Goal: Task Accomplishment & Management: Manage account settings

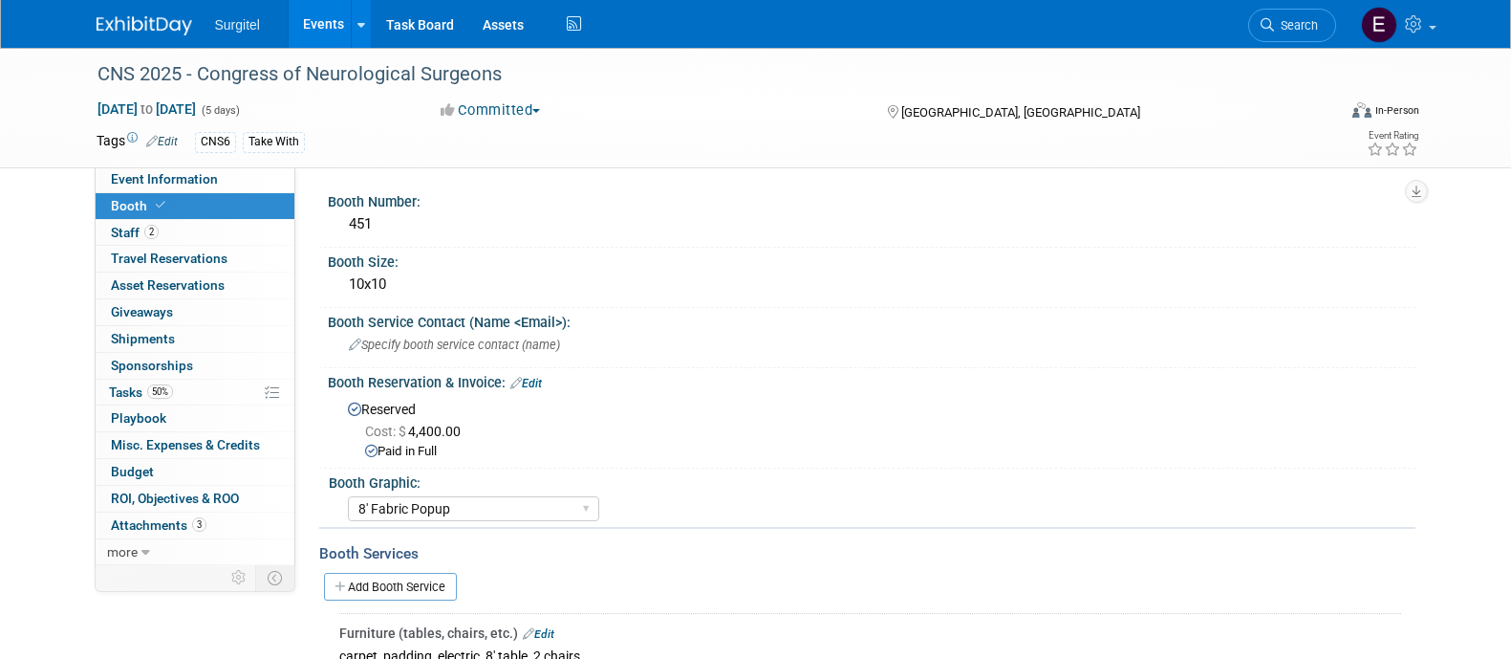
select select "8' Fabric Popup"
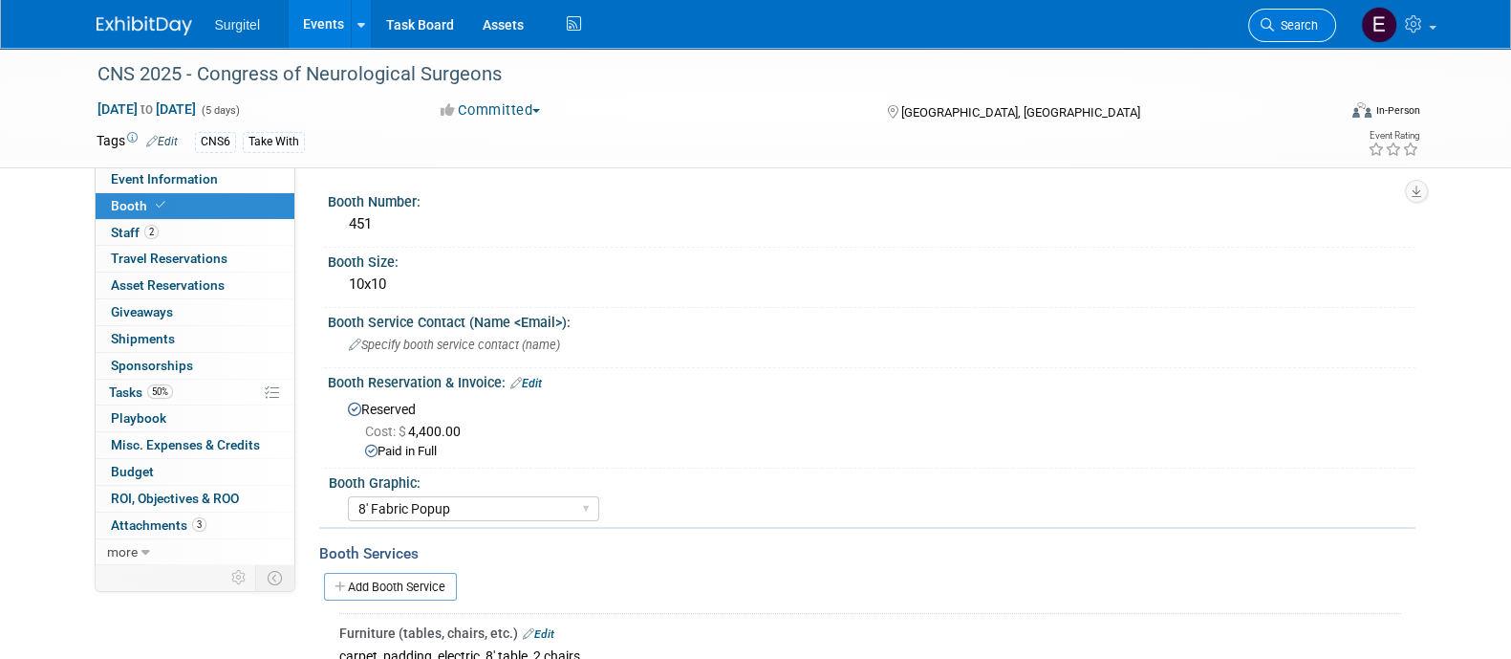
click at [1289, 31] on span "Search" at bounding box center [1296, 25] width 44 height 14
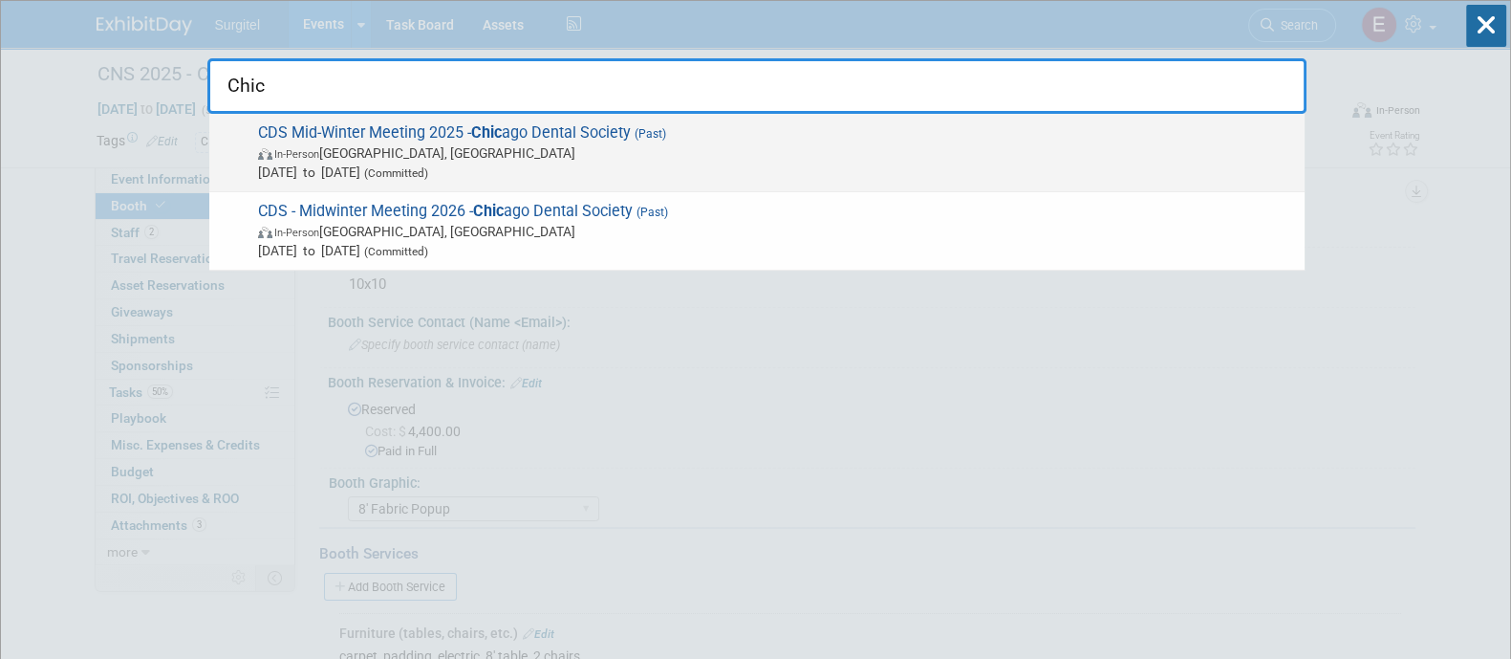
type input "Chic"
click at [1031, 176] on span "Feb 20, 2025 to Feb 22, 2025 (Committed)" at bounding box center [776, 171] width 1037 height 19
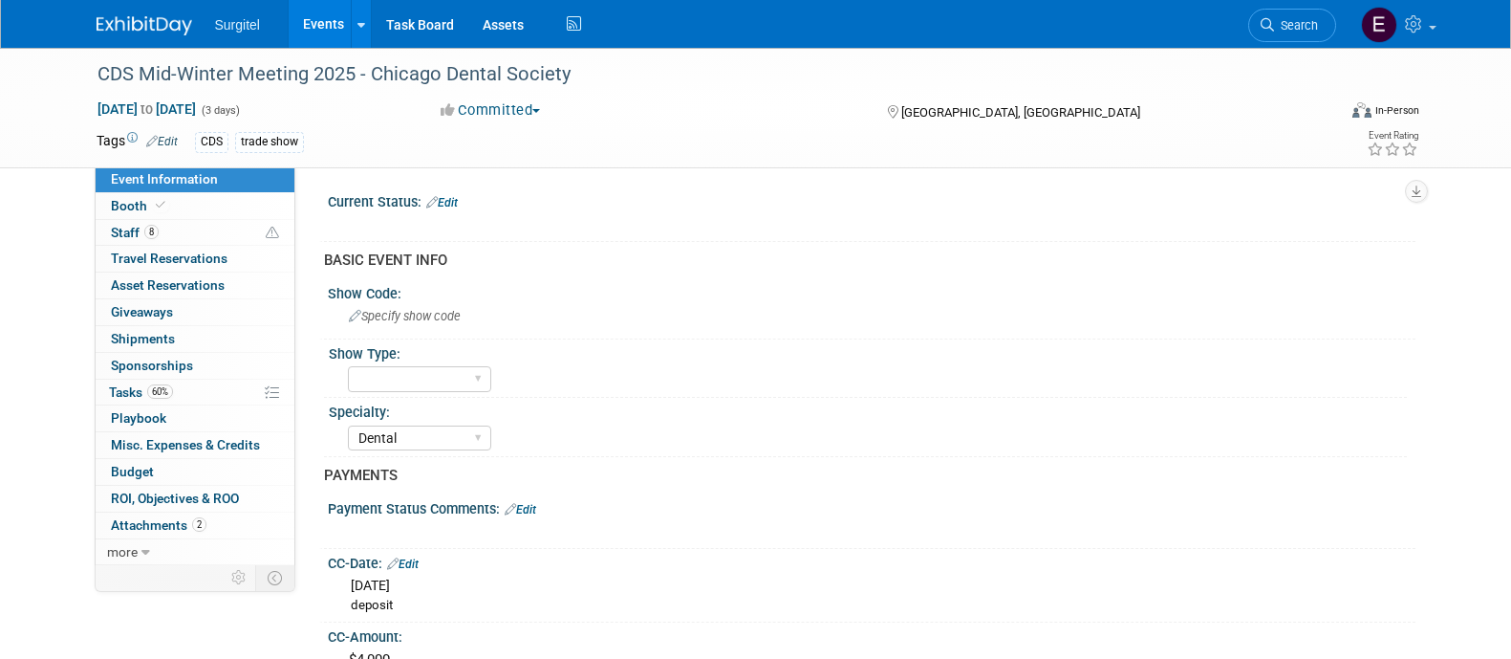
select select "Dental"
select select "Rewards - 12003"
select select "Yes"
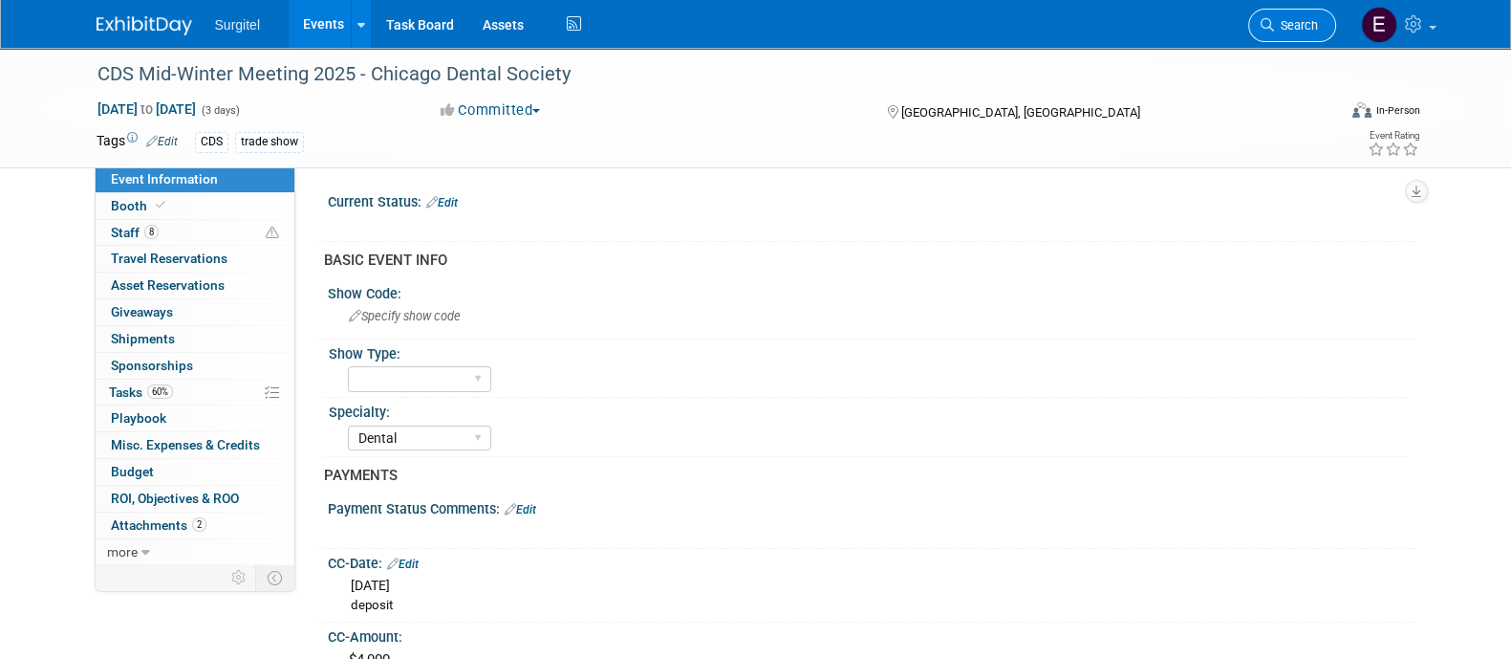
click at [1278, 26] on span "Search" at bounding box center [1296, 25] width 44 height 14
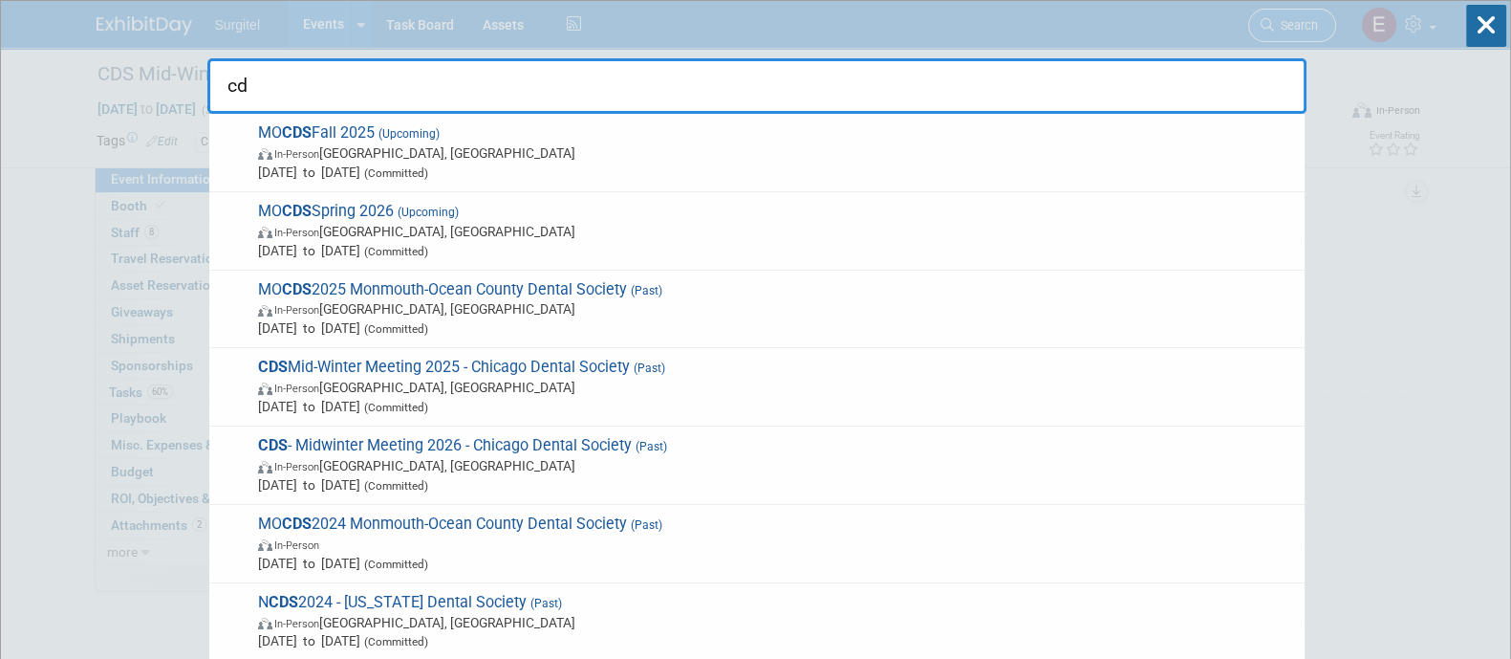
type input "c"
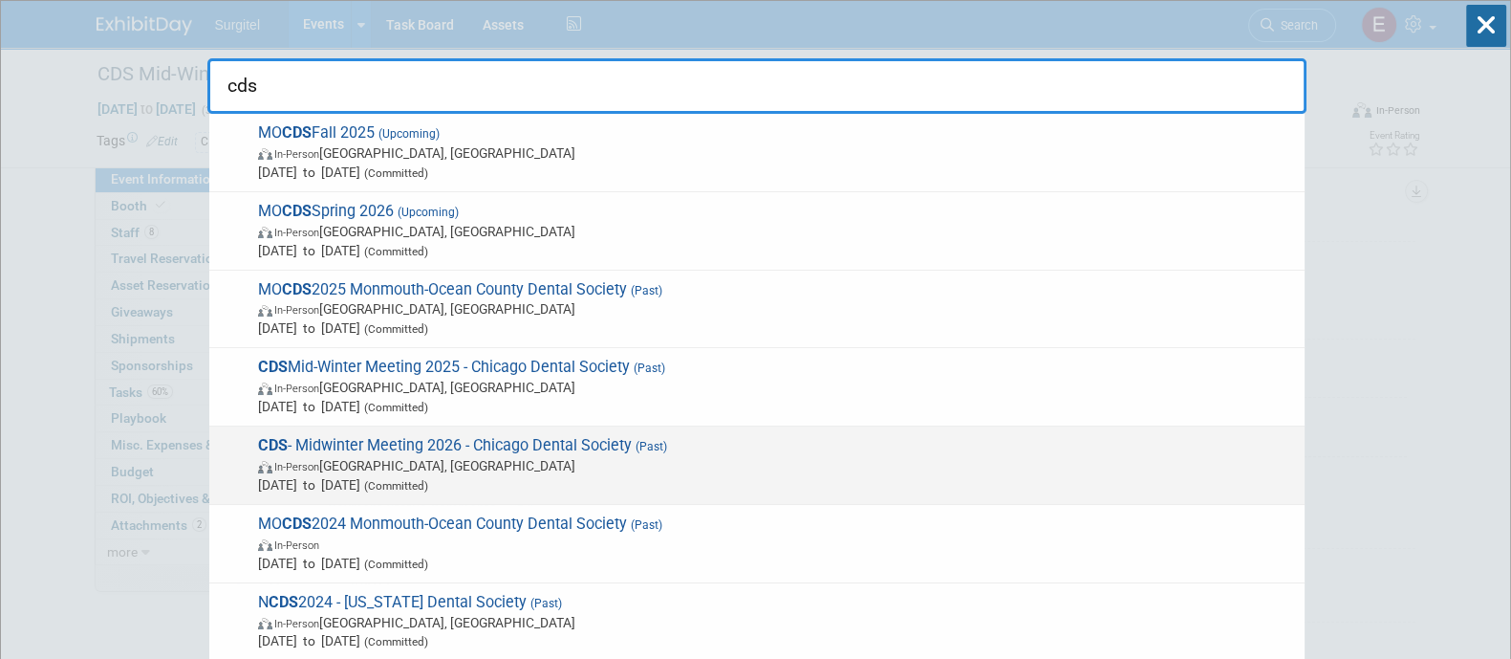
type input "cds"
click at [1036, 437] on span "CDS - Midwinter Meeting 2026 - Chicago Dental Society (Past) In-Person Chicago,…" at bounding box center [773, 465] width 1043 height 58
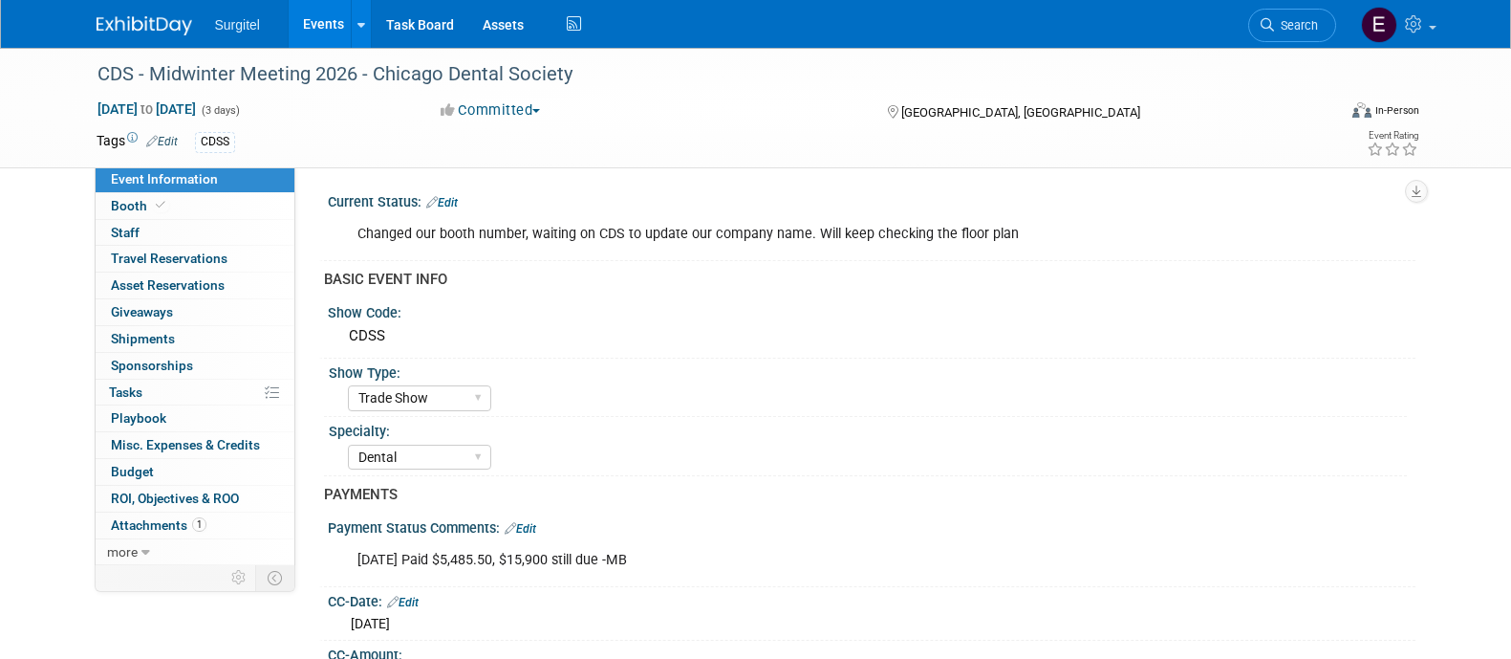
select select "Trade Show"
select select "Dental"
select select "Rewards - 12003"
select select "No"
select select "Yes"
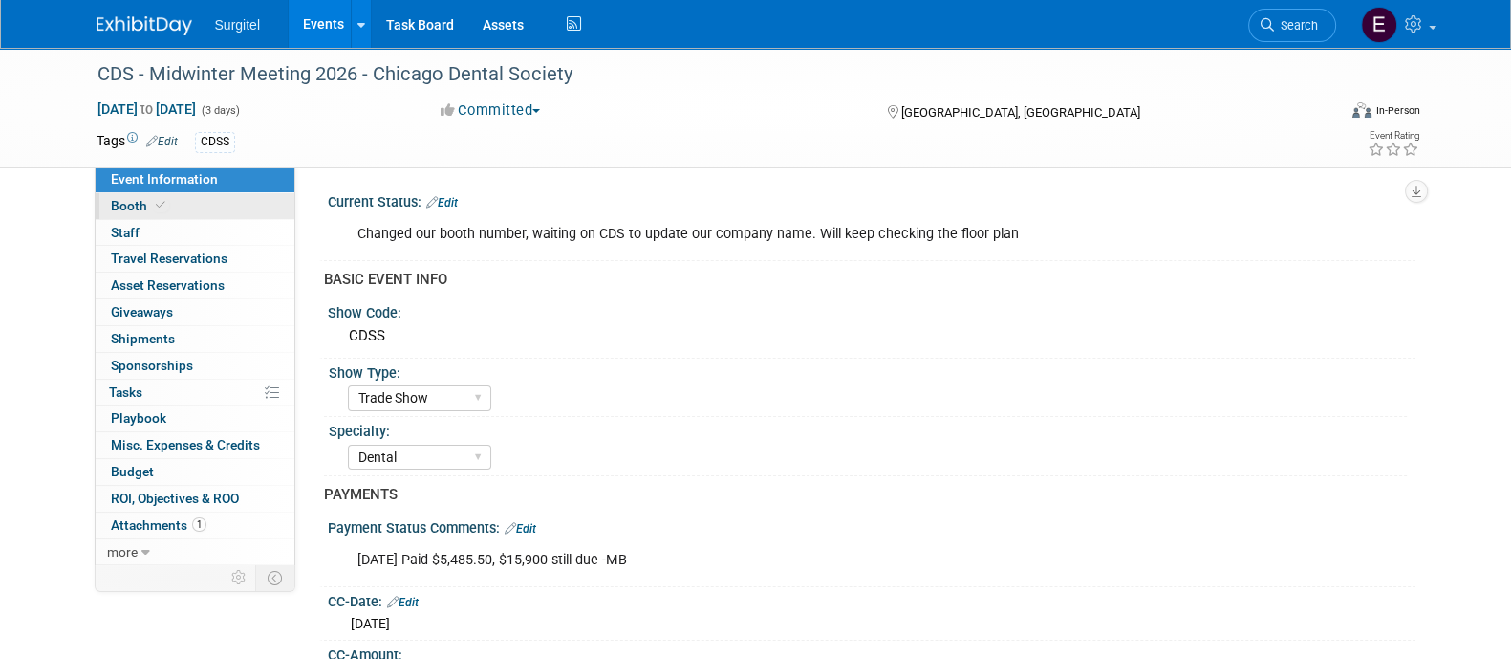
click at [172, 215] on link "Booth" at bounding box center [195, 206] width 199 height 26
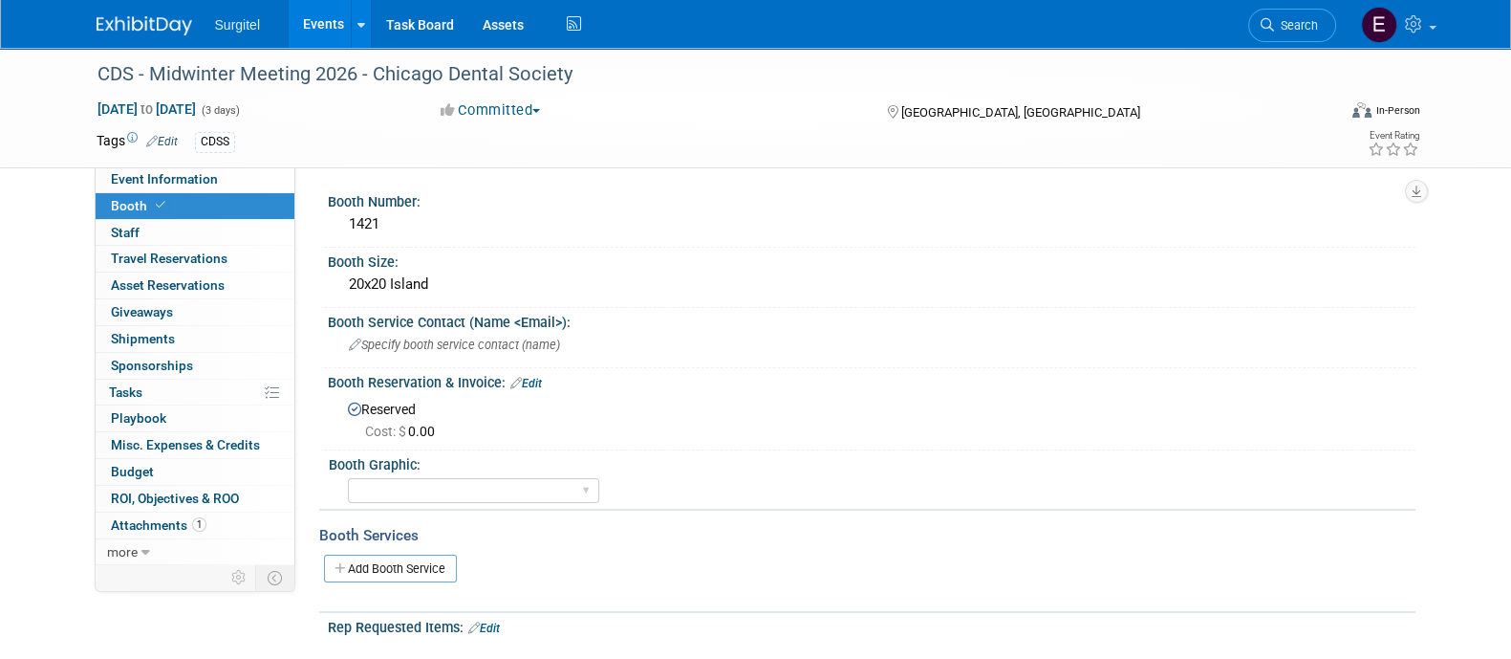
click at [536, 378] on link "Edit" at bounding box center [526, 383] width 32 height 13
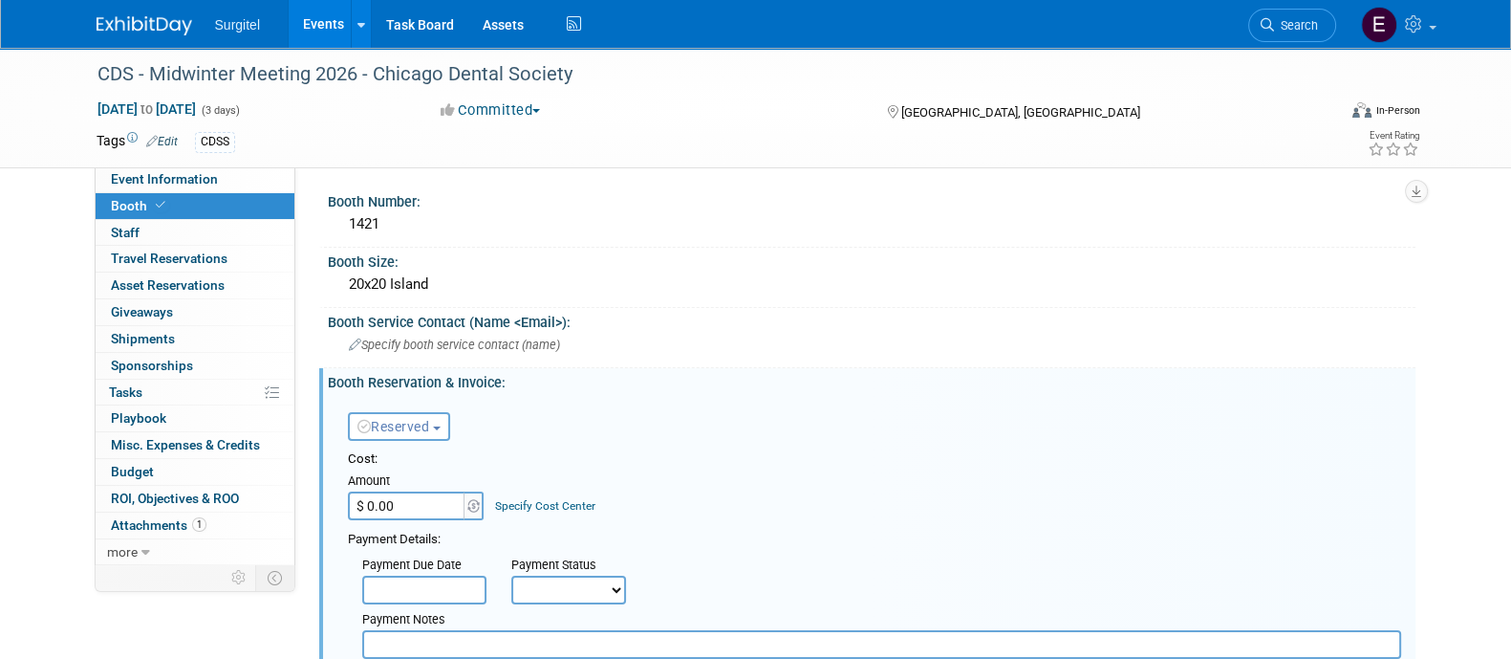
click at [555, 577] on select "Not Paid Yet Partially Paid Paid in Full" at bounding box center [568, 589] width 115 height 29
select select "1"
click at [511, 575] on select "Not Paid Yet Partially Paid Paid in Full" at bounding box center [568, 589] width 115 height 29
click at [263, 180] on link "Event Information" at bounding box center [195, 179] width 199 height 26
select select "Trade Show"
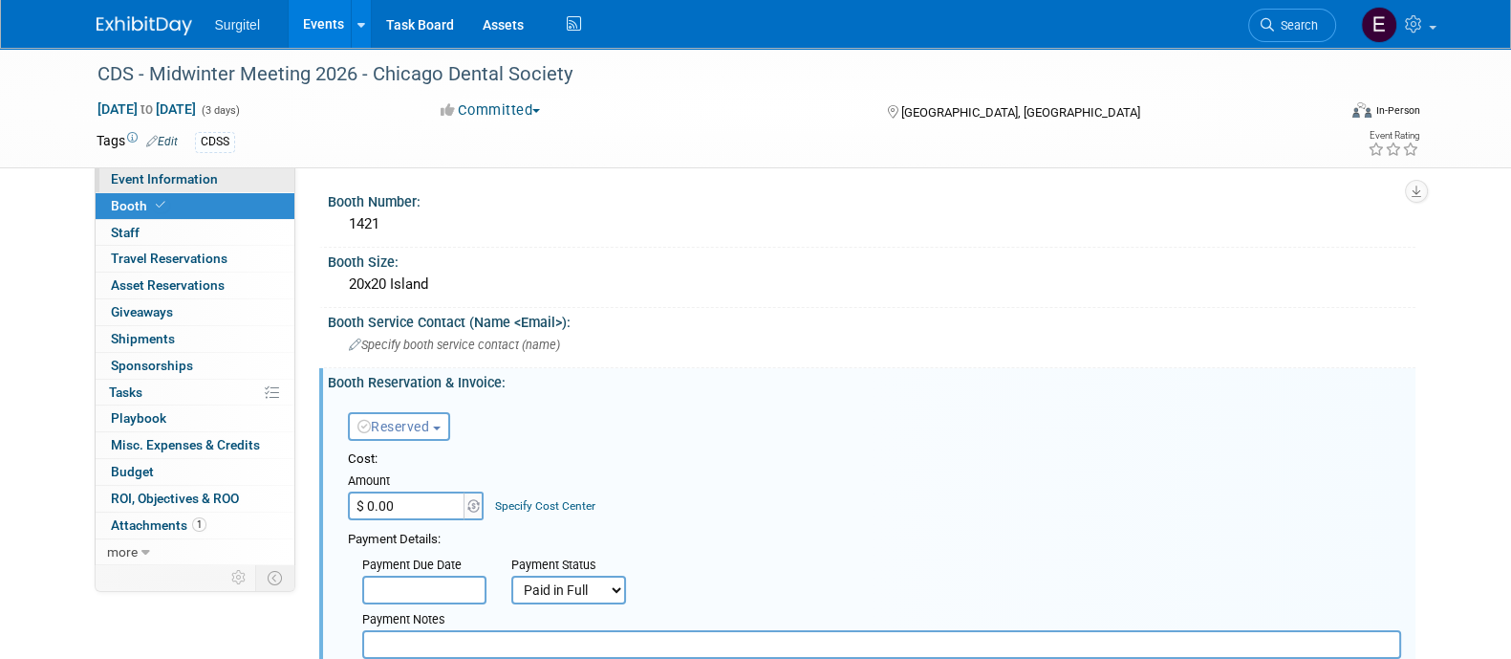
select select "Dental"
select select "Rewards - 12003"
select select "No"
select select "Yes"
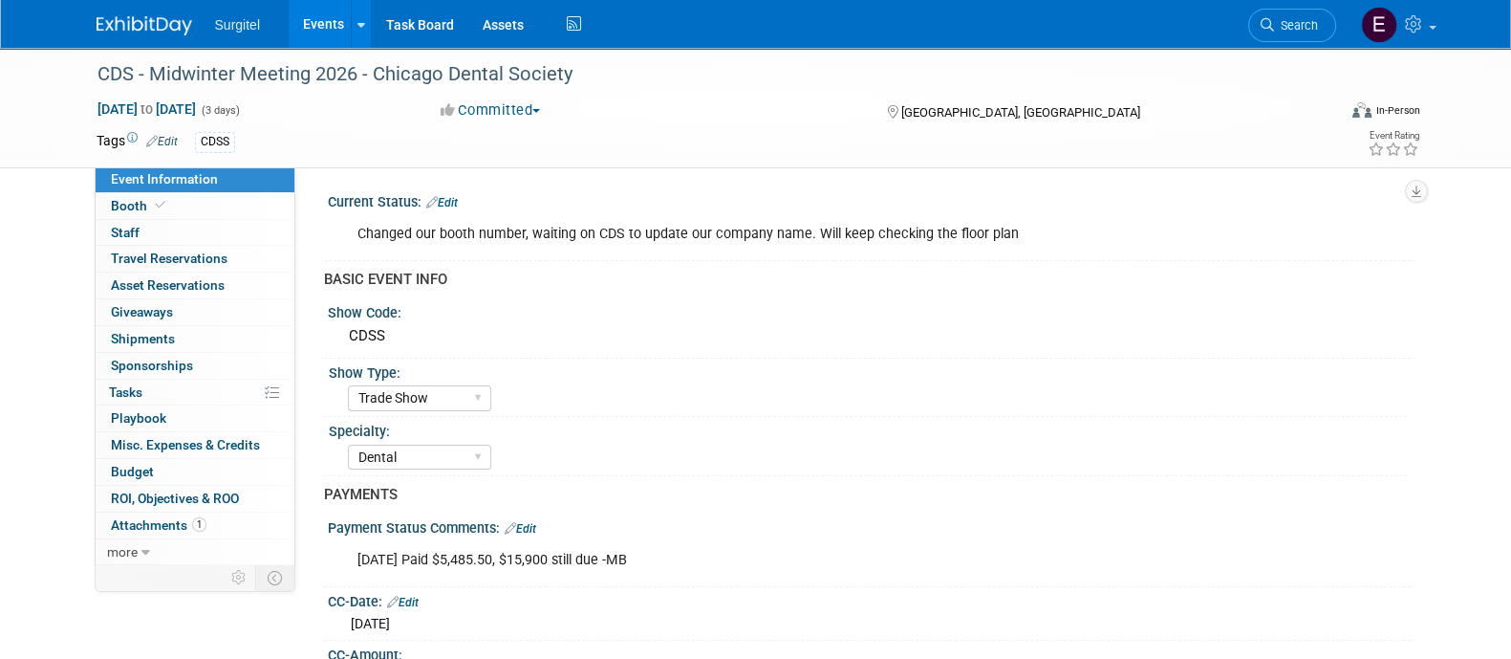
click at [263, 180] on link "Event Information" at bounding box center [195, 179] width 199 height 26
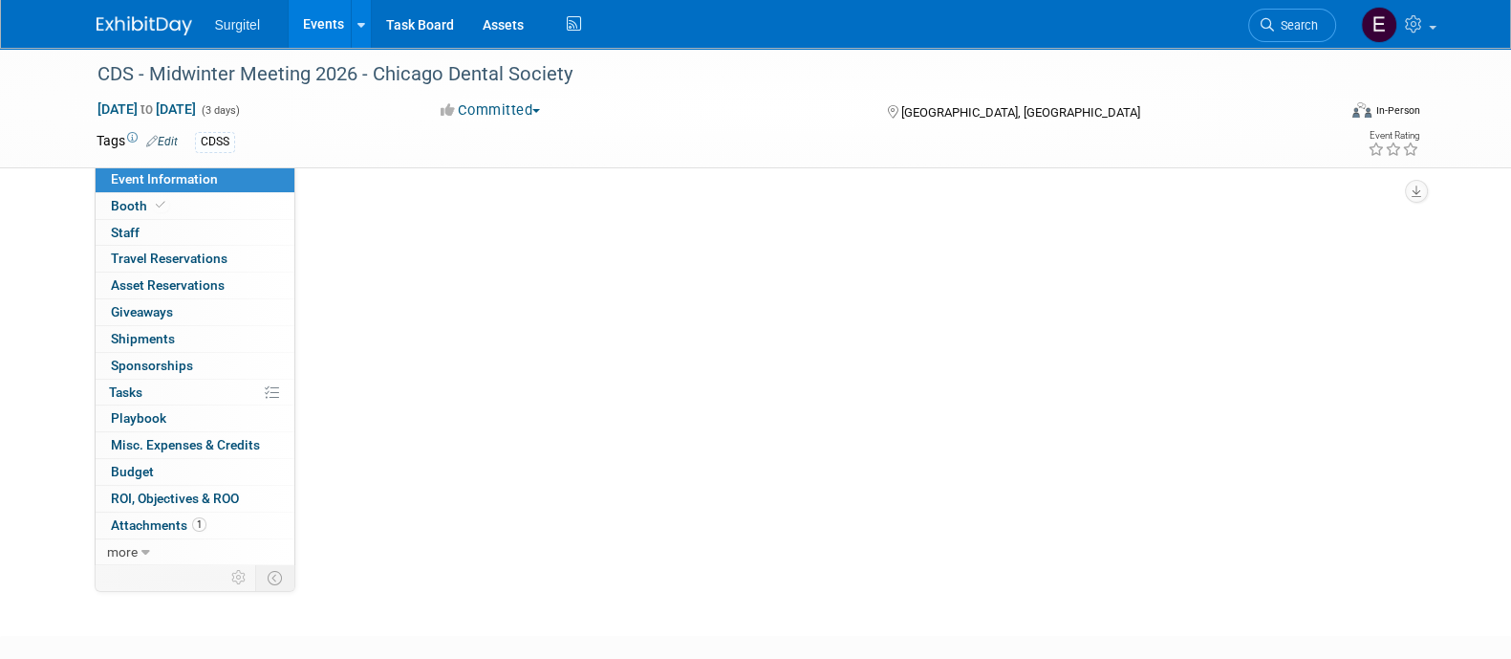
select select "Trade Show"
select select "Dental"
select select "Rewards - 12003"
select select "No"
select select "Yes"
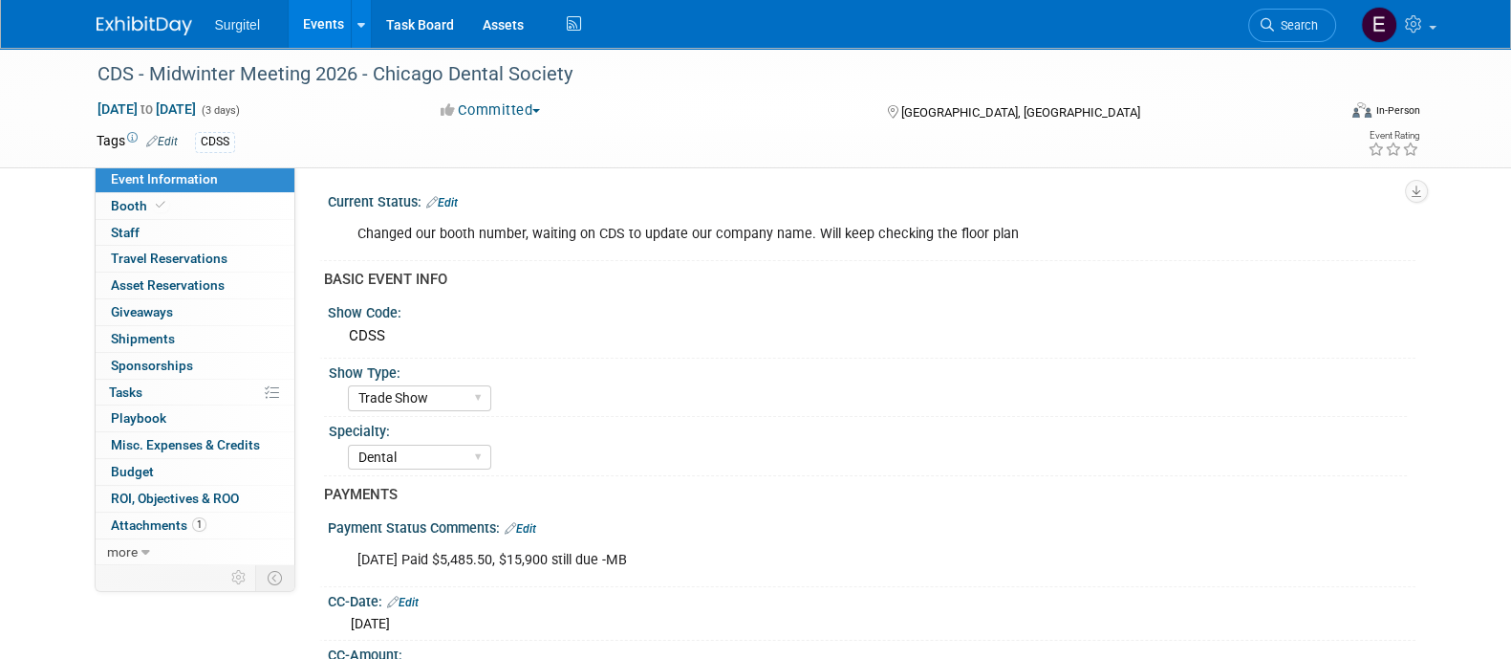
click at [263, 180] on link "Event Information" at bounding box center [195, 179] width 199 height 26
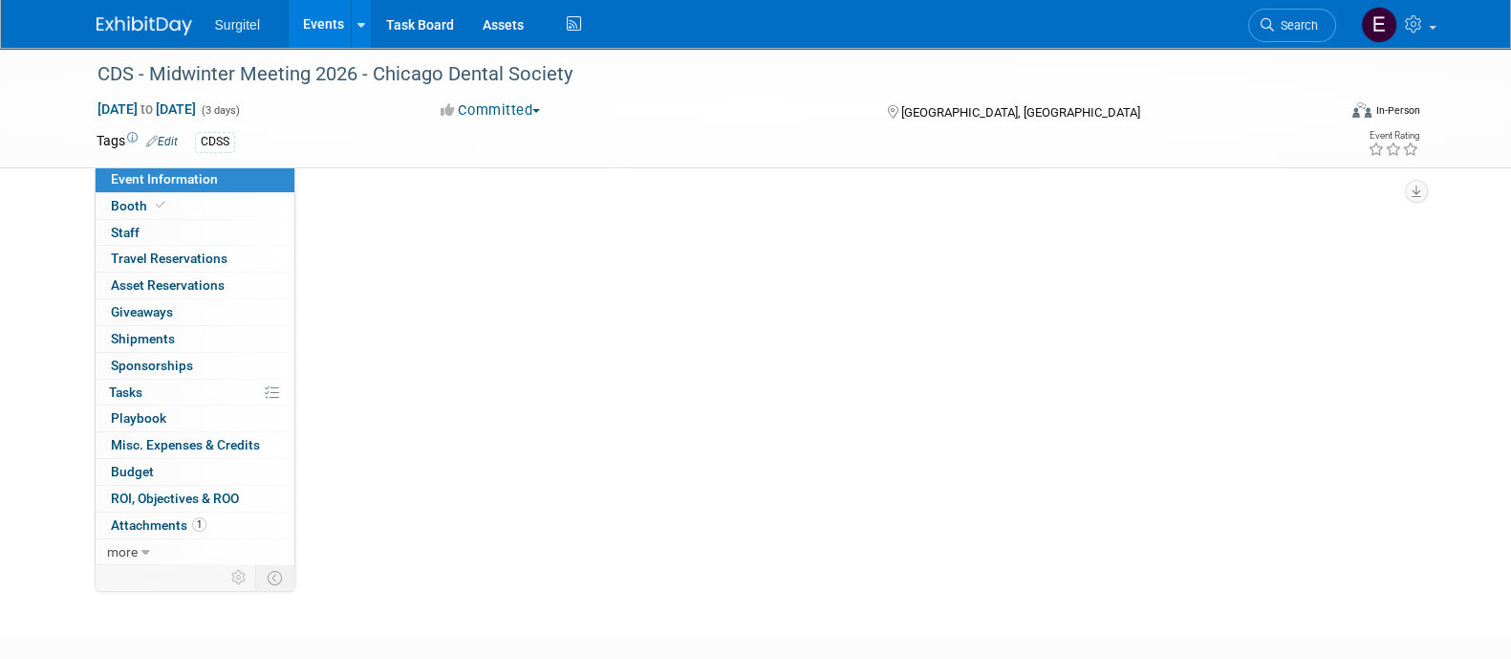
select select "Trade Show"
select select "Dental"
select select "Rewards - 12003"
select select "No"
select select "Yes"
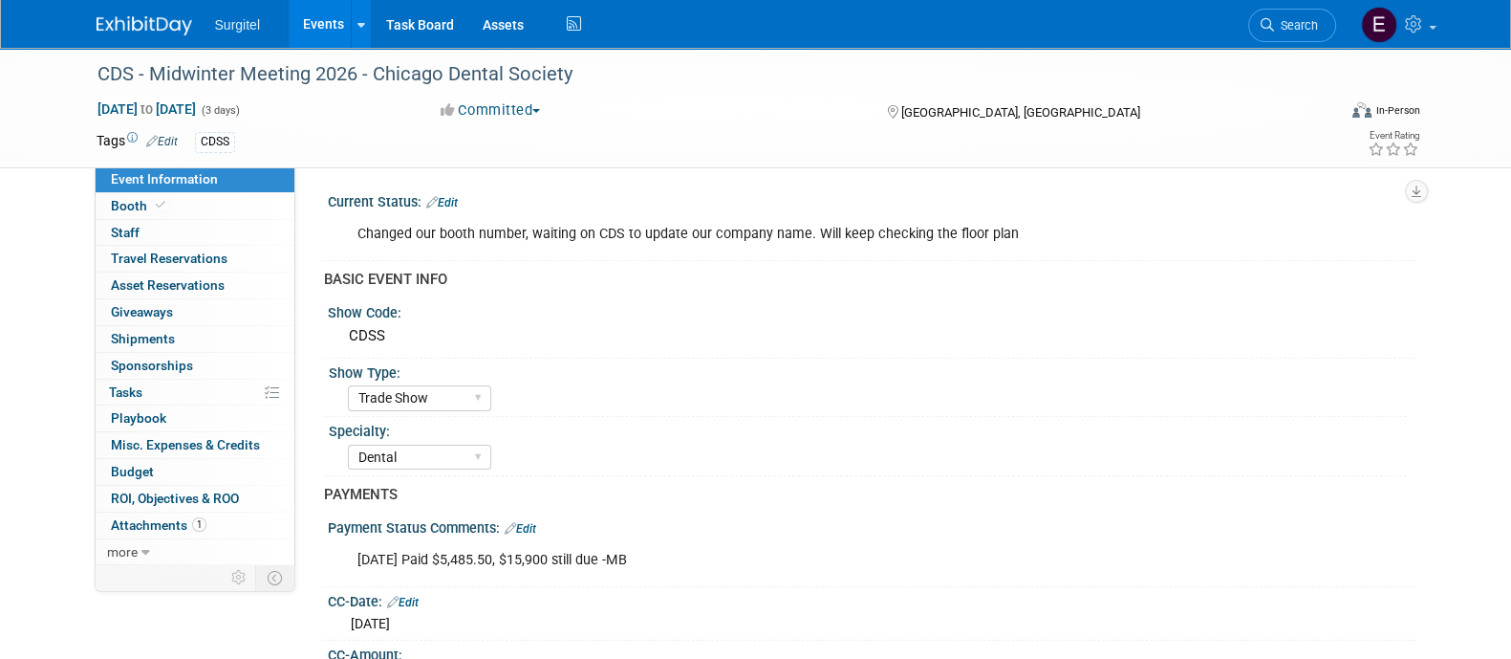
click at [757, 187] on div "Current Status: Edit" at bounding box center [872, 199] width 1088 height 25
click at [320, 15] on link "Events" at bounding box center [324, 24] width 70 height 48
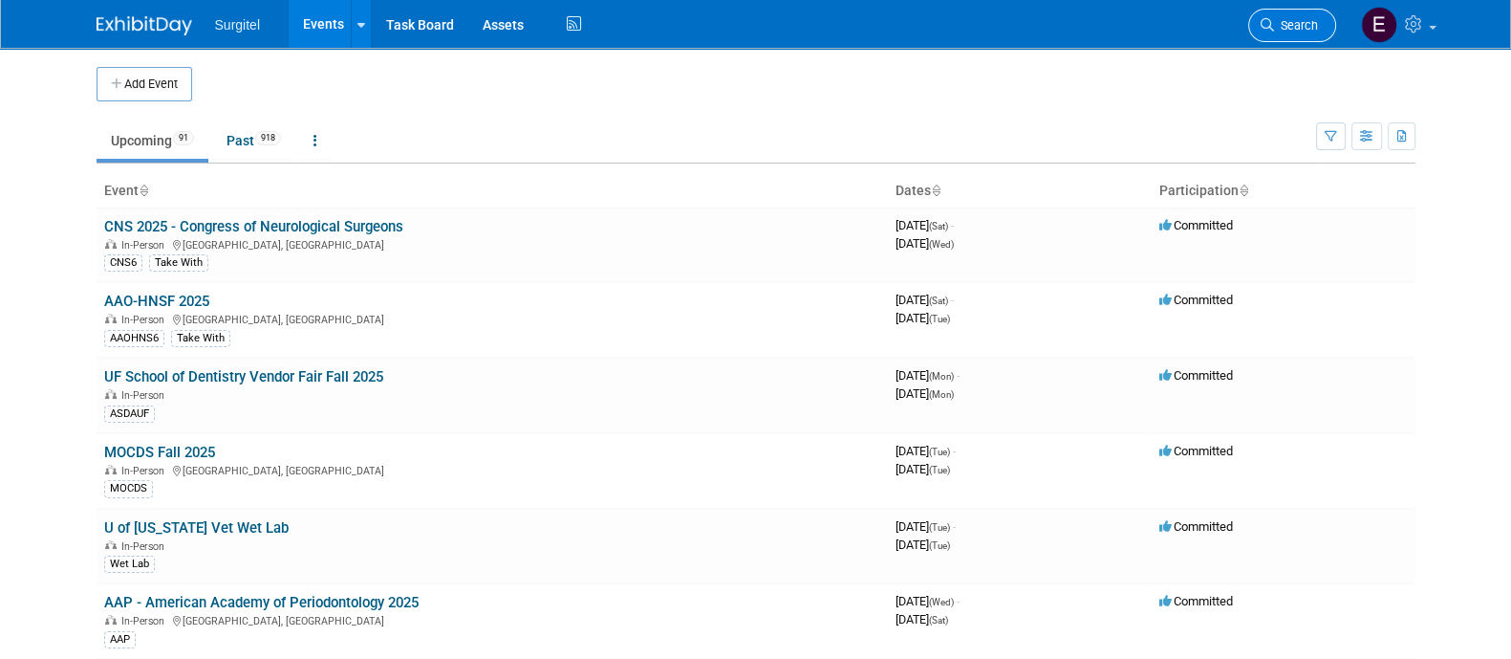
click at [1300, 25] on span "Search" at bounding box center [1296, 25] width 44 height 14
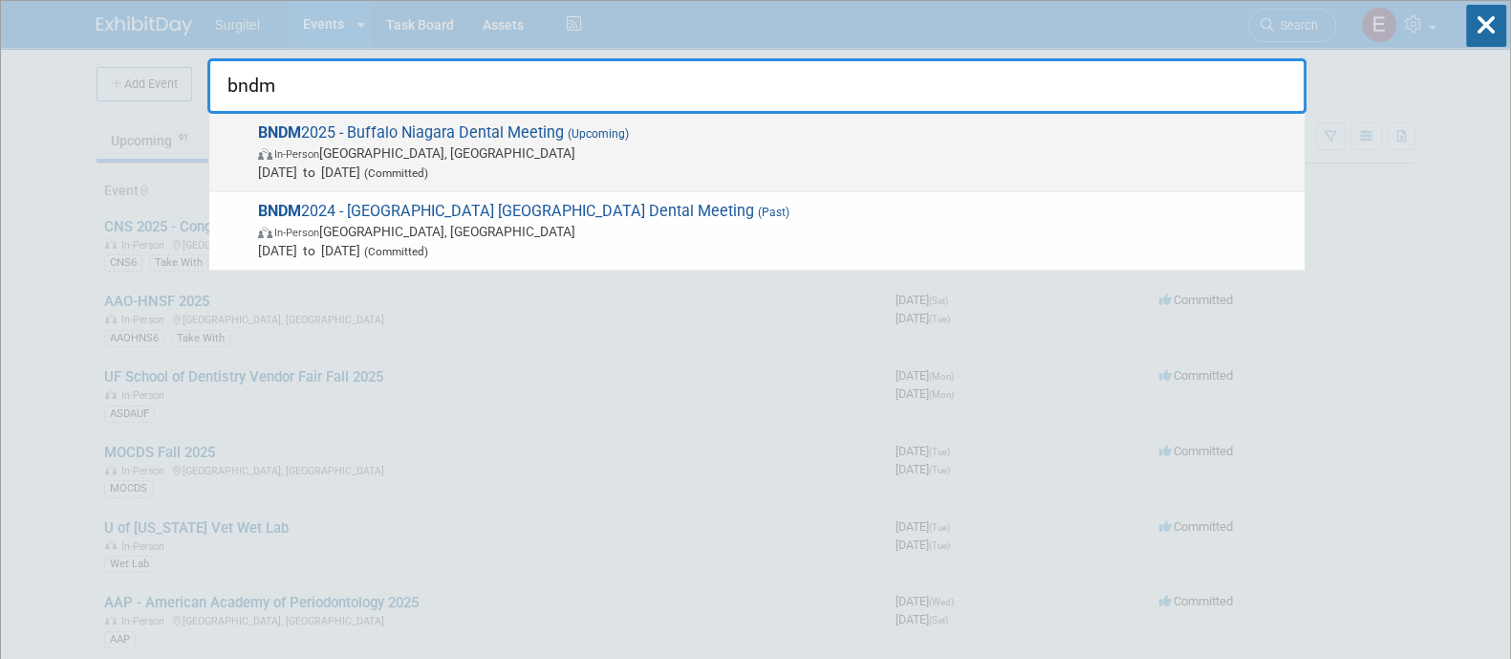
type input "bndm"
click at [1079, 167] on span "Nov 5, 2025 to Nov 7, 2025 (Committed)" at bounding box center [776, 171] width 1037 height 19
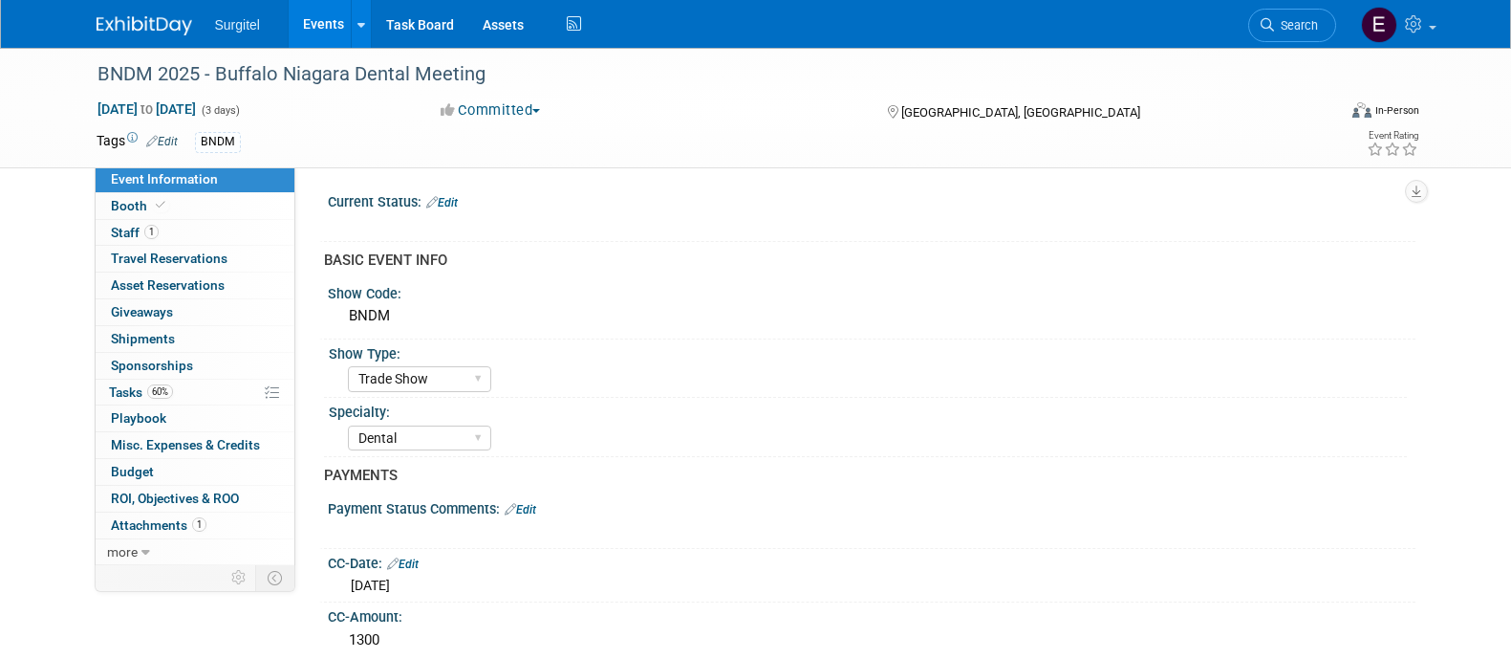
select select "Trade Show"
select select "Dental"
select select "Rewards - 12003"
select select "No"
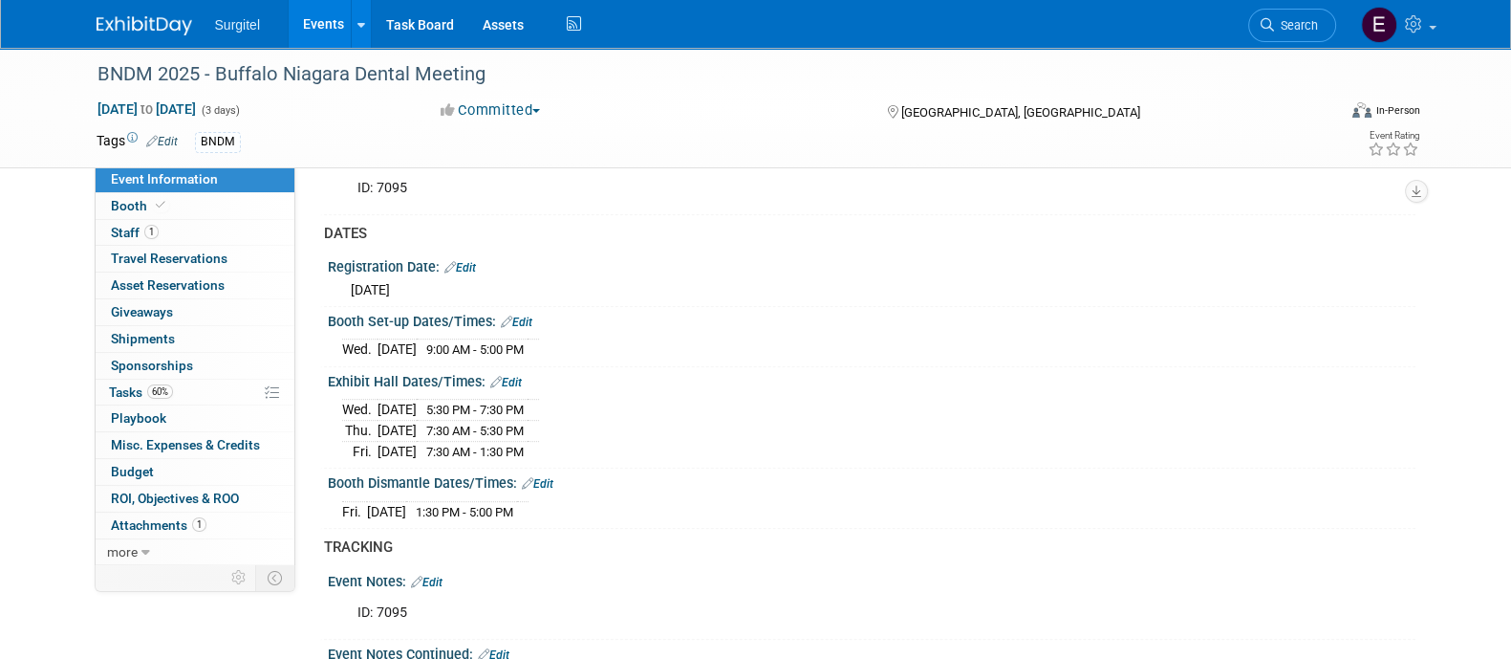
scroll to position [1040, 0]
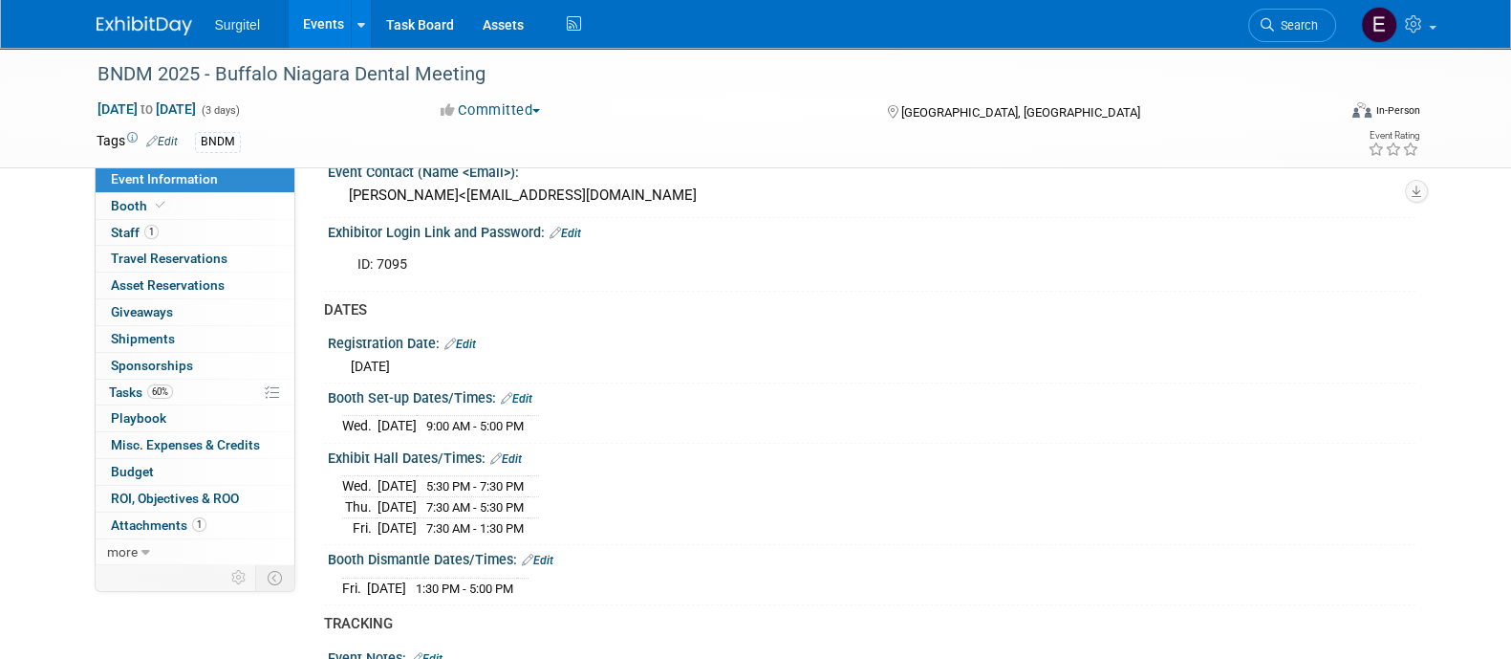
click at [306, 25] on link "Events" at bounding box center [324, 24] width 70 height 48
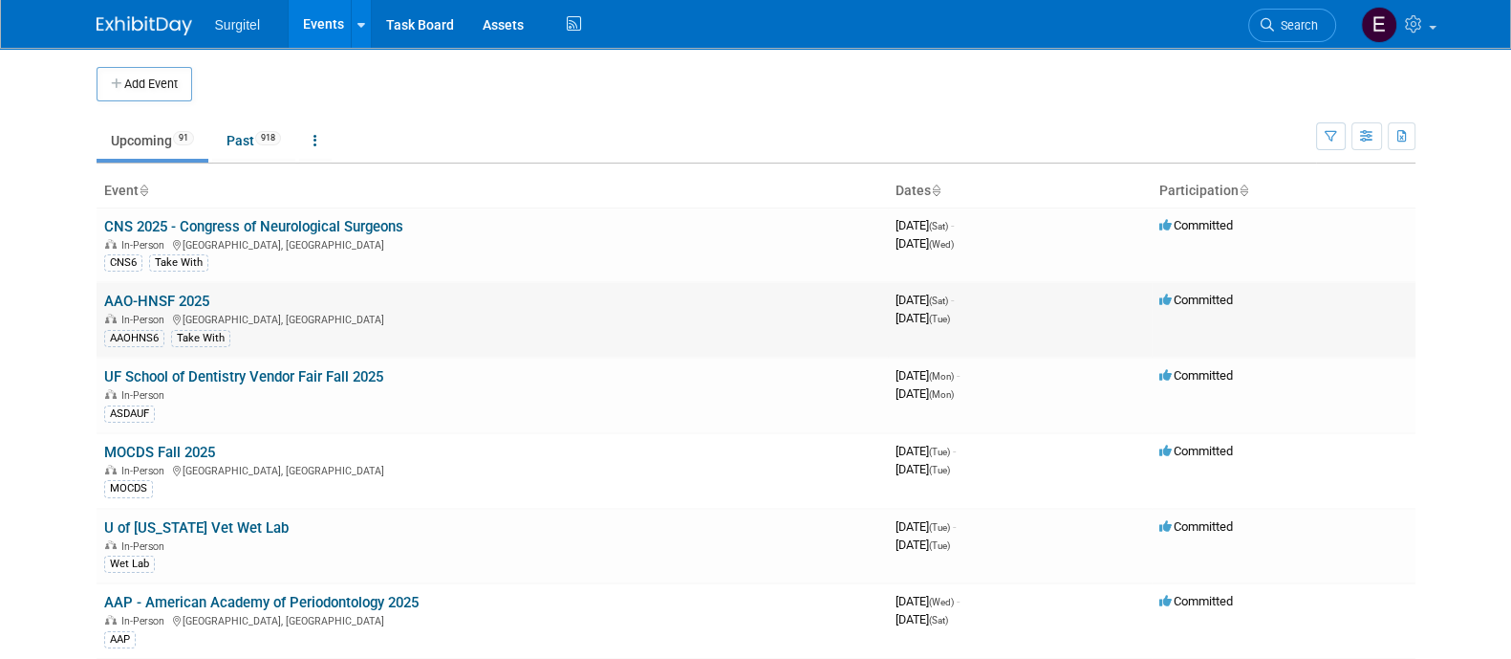
scroll to position [28, 0]
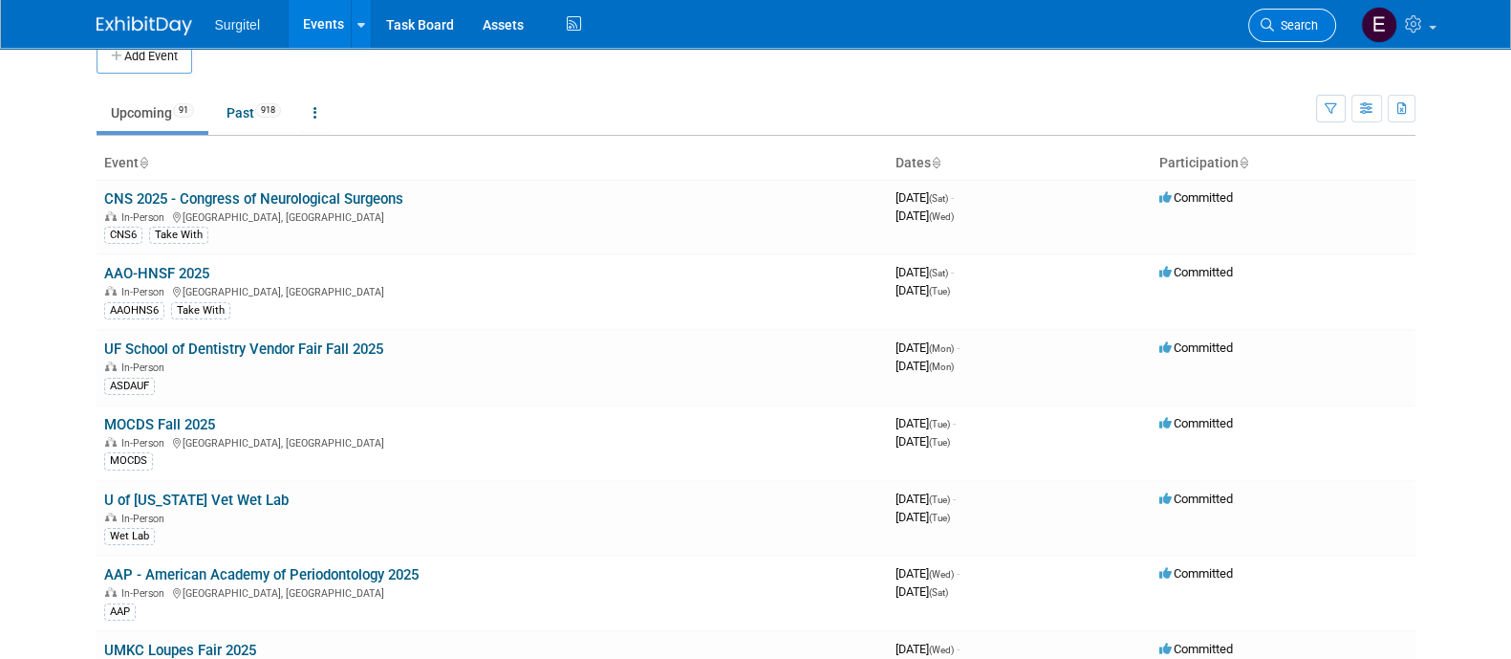
click at [1295, 29] on span "Search" at bounding box center [1296, 25] width 44 height 14
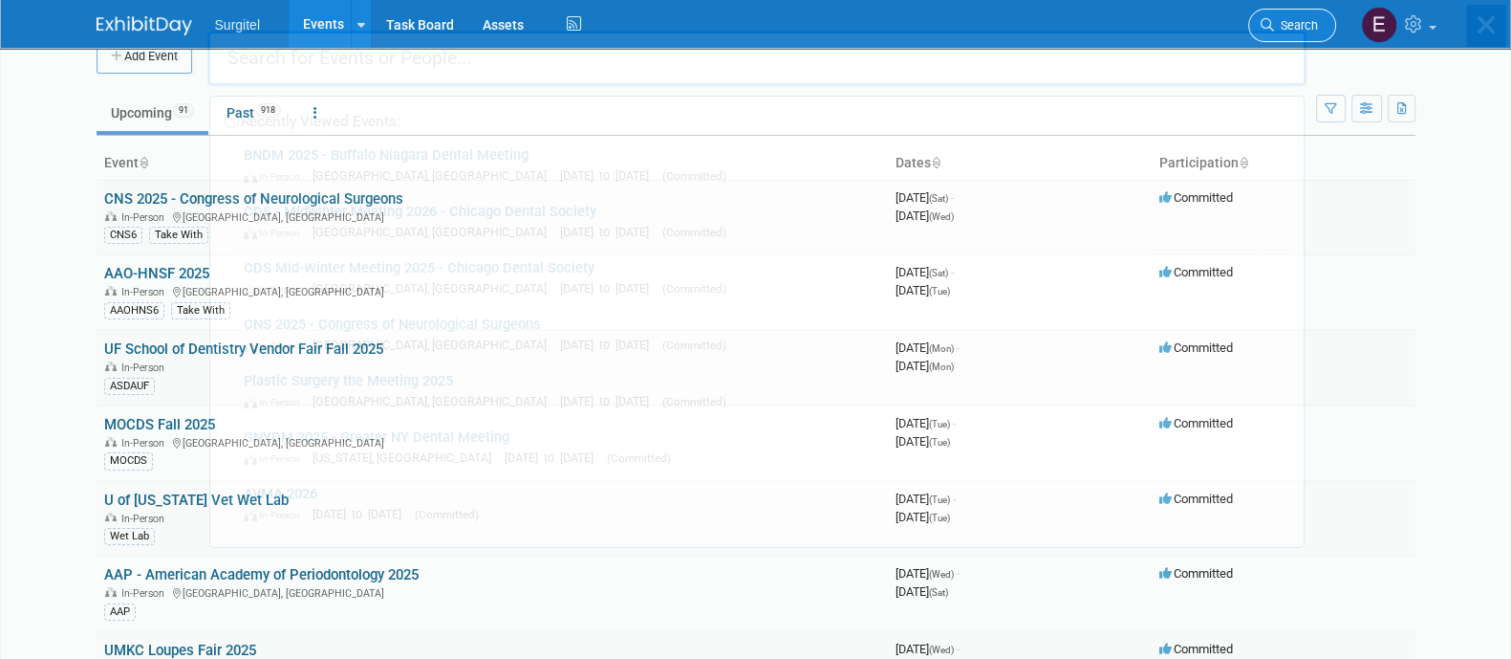
scroll to position [0, 0]
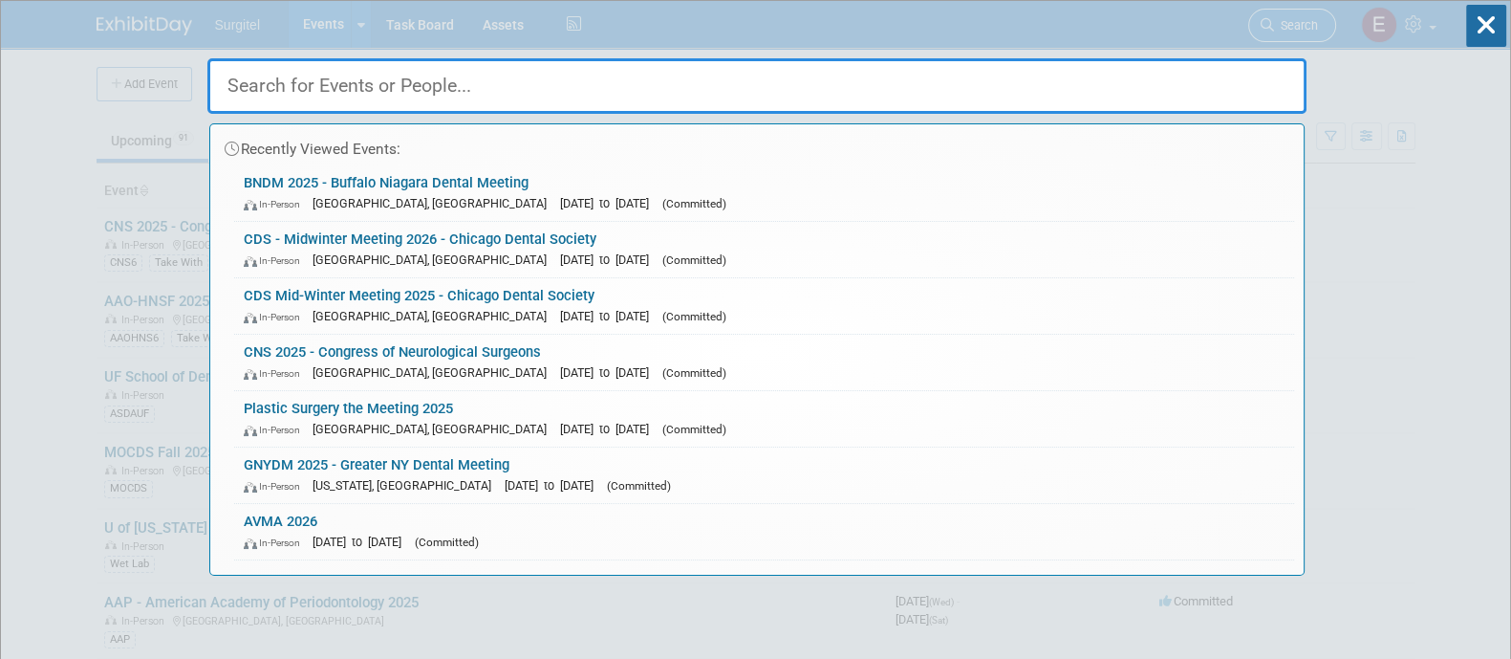
click at [1295, 29] on div "Recently Viewed Events: BNDM 2025 - [GEOGRAPHIC_DATA] Niagara Dental Meeting In…" at bounding box center [756, 288] width 1099 height 574
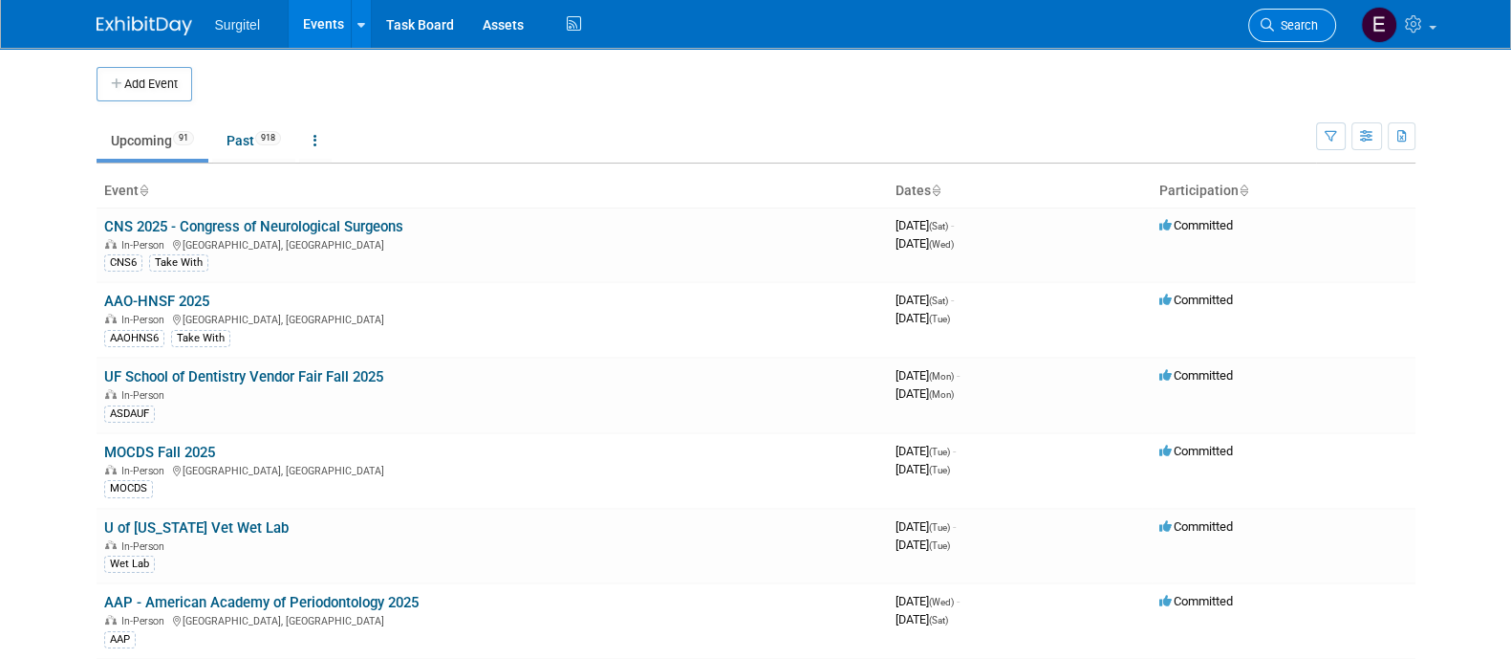
click at [1295, 29] on span "Search" at bounding box center [1296, 25] width 44 height 14
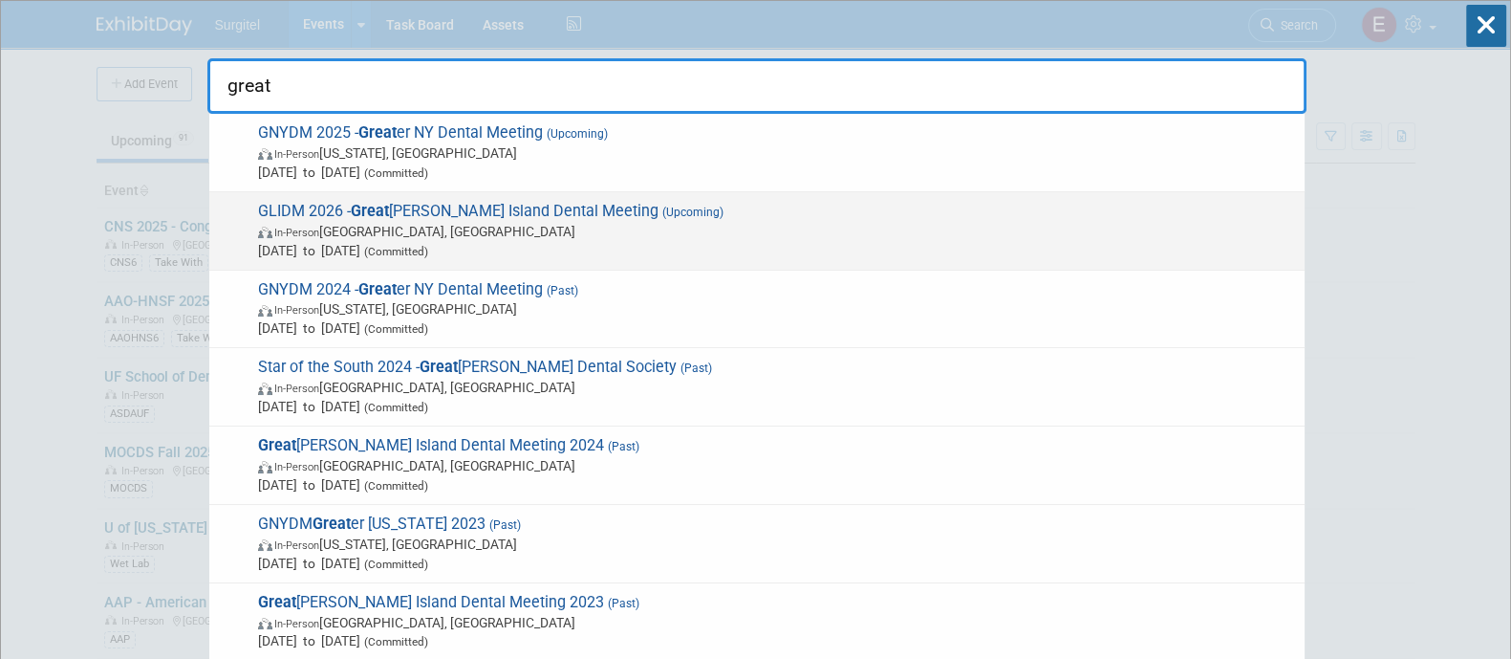
type input "great"
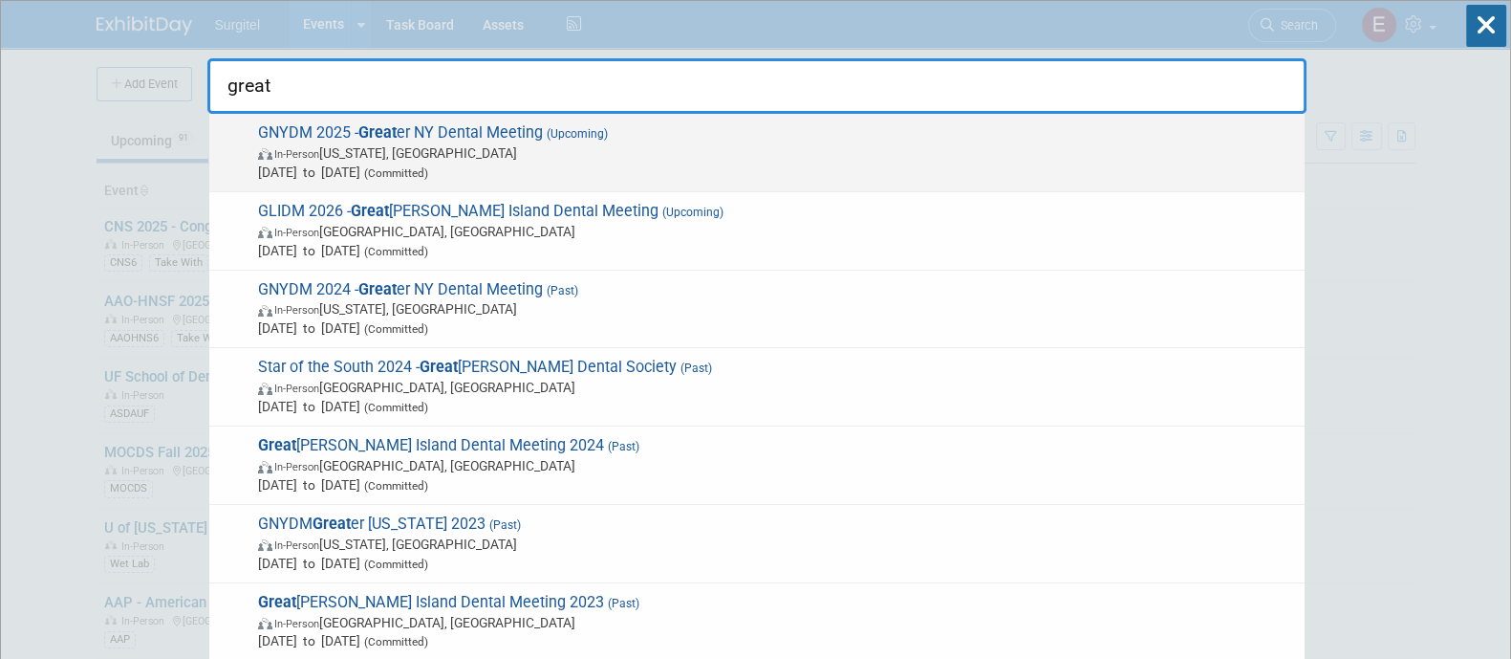
drag, startPoint x: 847, startPoint y: 239, endPoint x: 895, endPoint y: 152, distance: 99.2
click at [895, 152] on div "GNYDM 2025 - Great er NY Dental Meeting (Upcoming) In-Person New York, NY Nov 3…" at bounding box center [756, 394] width 1099 height 560
click at [895, 152] on span "In-Person New York, NY" at bounding box center [776, 152] width 1037 height 19
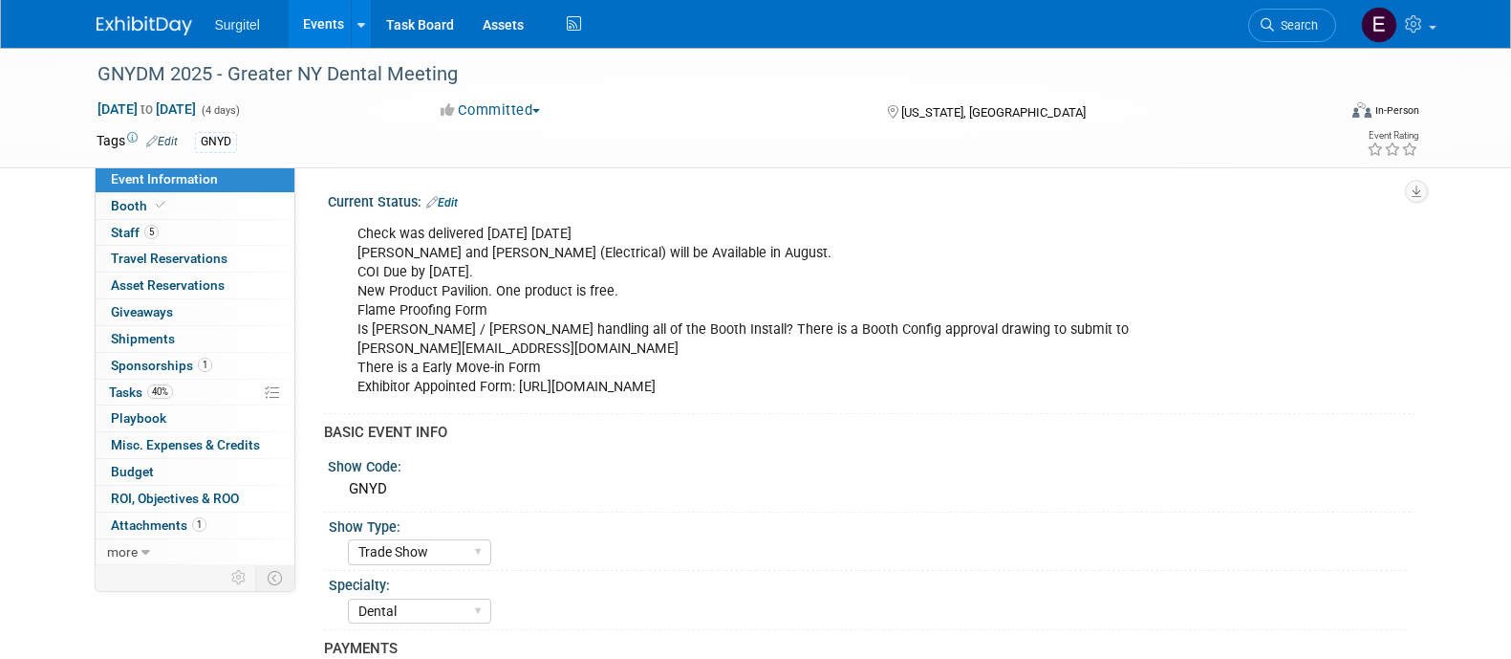
select select "Trade Show"
select select "Dental"
select select "Rewards - 12003"
select select "No"
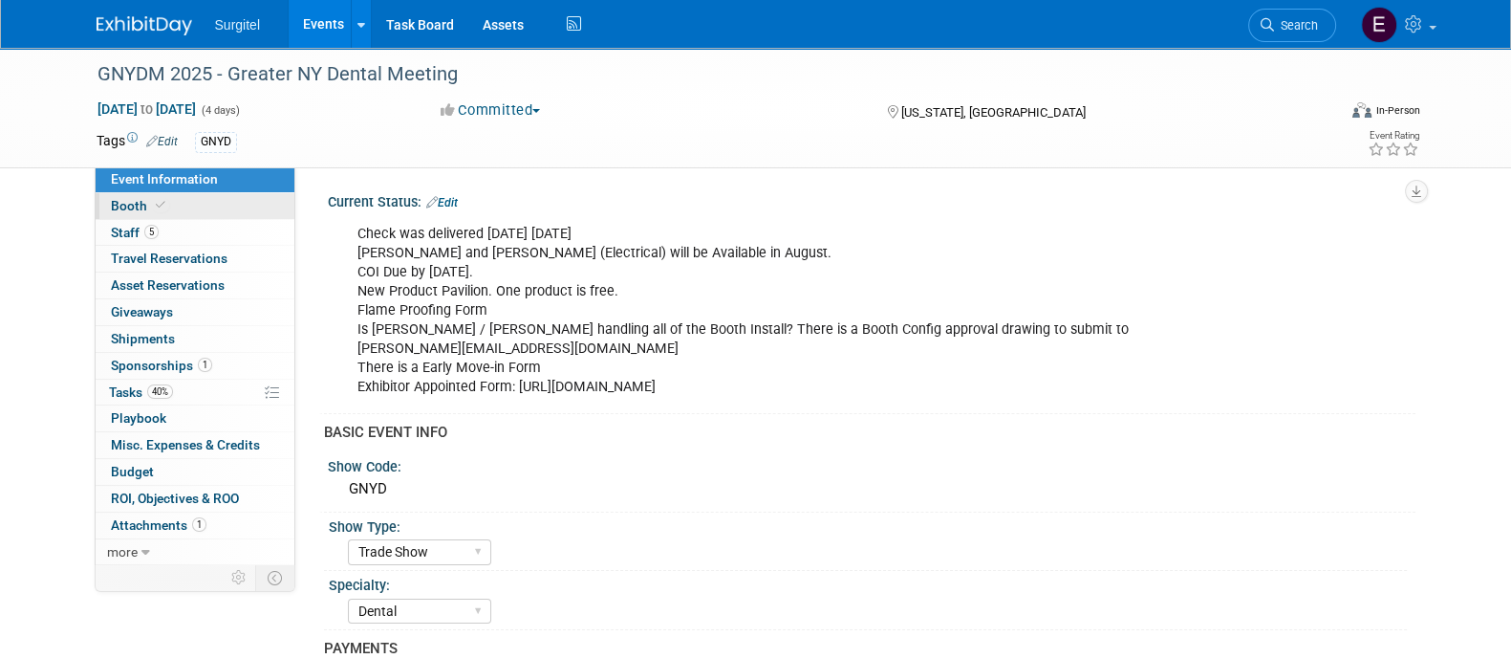
click at [196, 200] on link "Booth" at bounding box center [195, 206] width 199 height 26
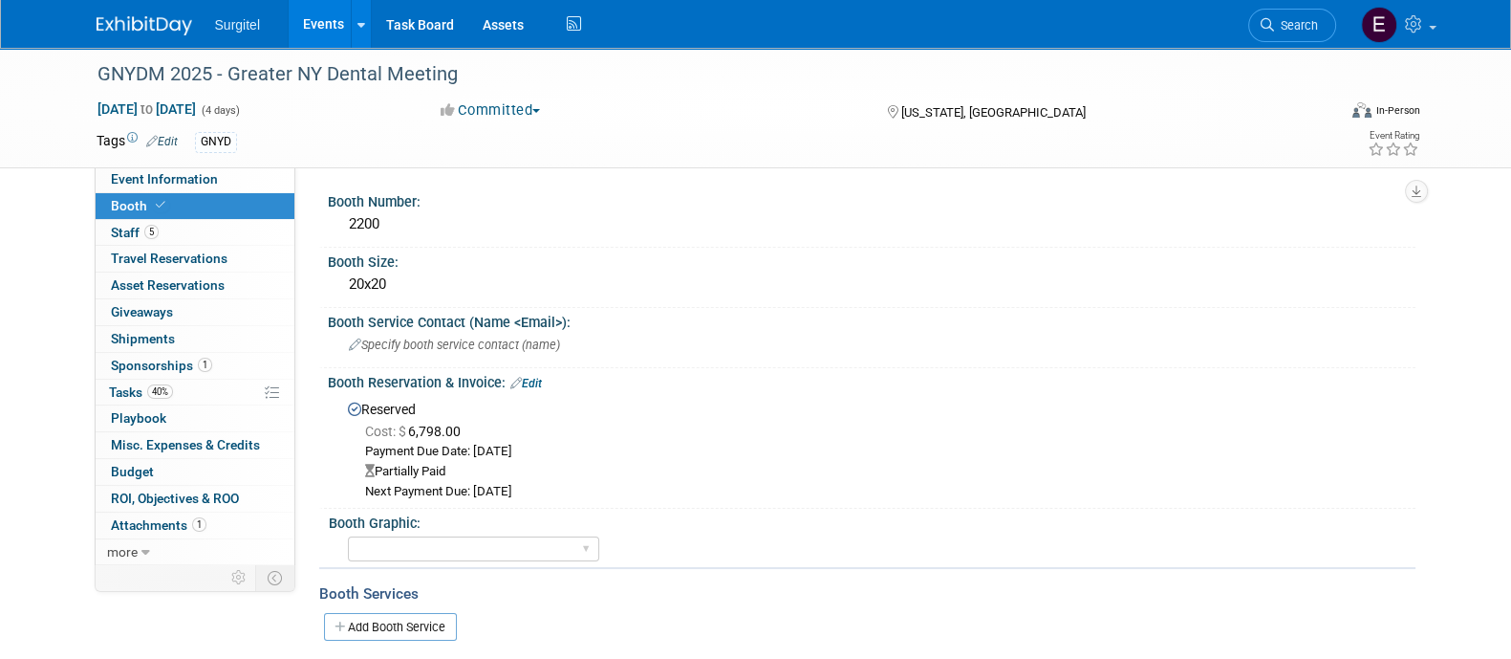
click at [530, 377] on link "Edit" at bounding box center [526, 383] width 32 height 13
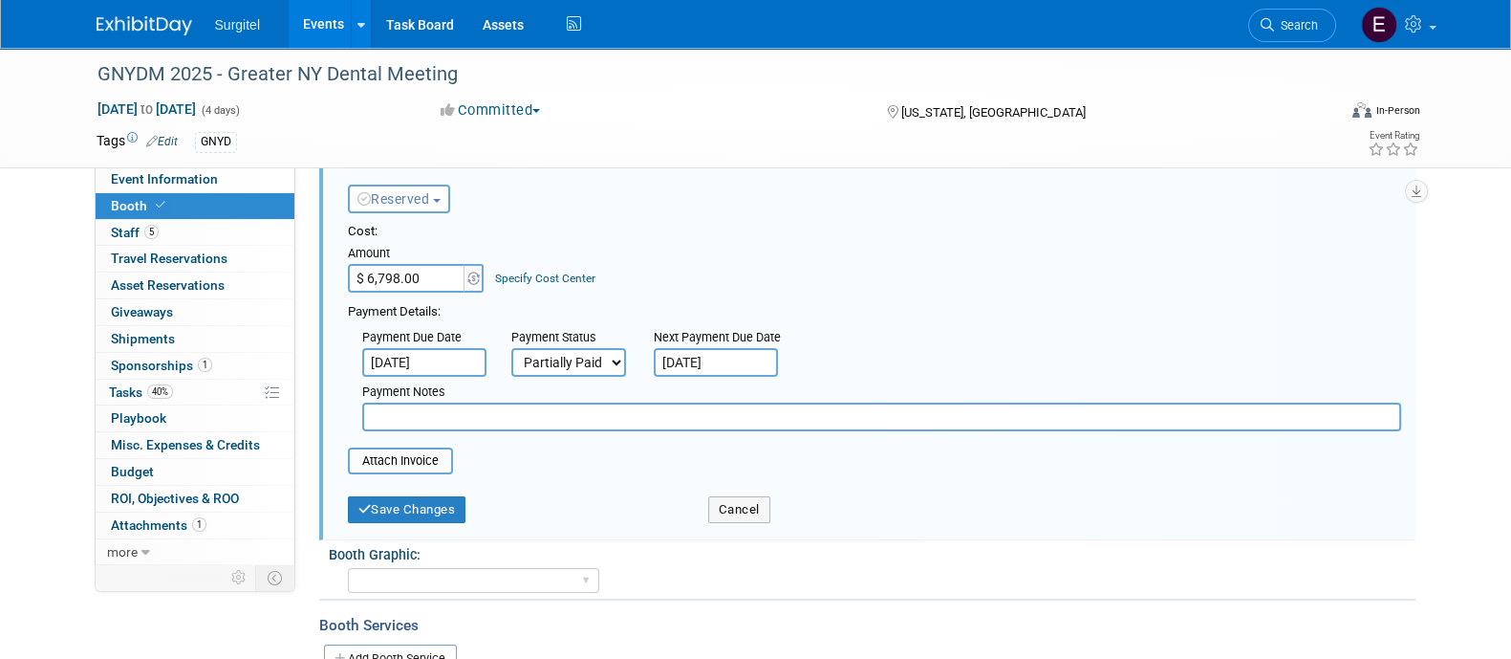
scroll to position [274, 0]
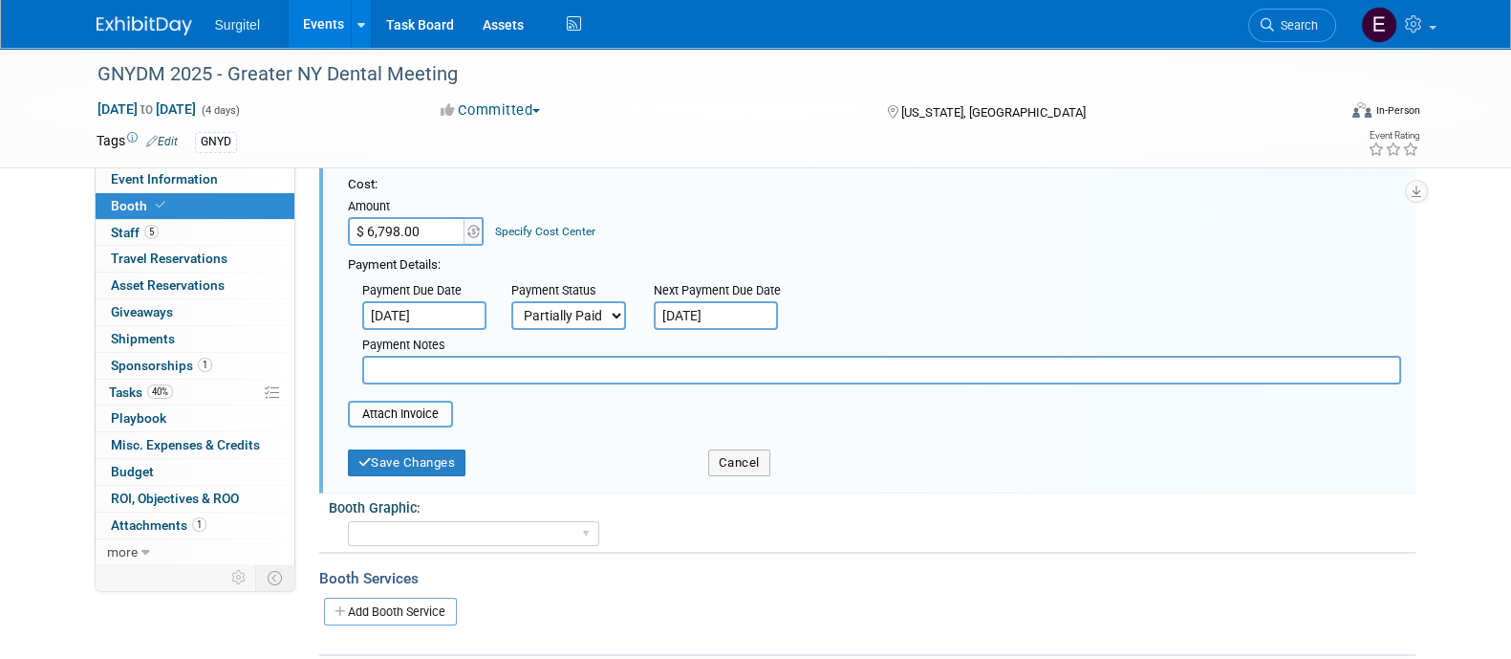
click at [559, 312] on select "Not Paid Yet Partially Paid Paid in Full" at bounding box center [568, 315] width 115 height 29
select select "1"
click at [511, 301] on select "Not Paid Yet Partially Paid Paid in Full" at bounding box center [568, 315] width 115 height 29
click at [515, 362] on input "text" at bounding box center [881, 370] width 1039 height 29
type input "Paid in full via check"
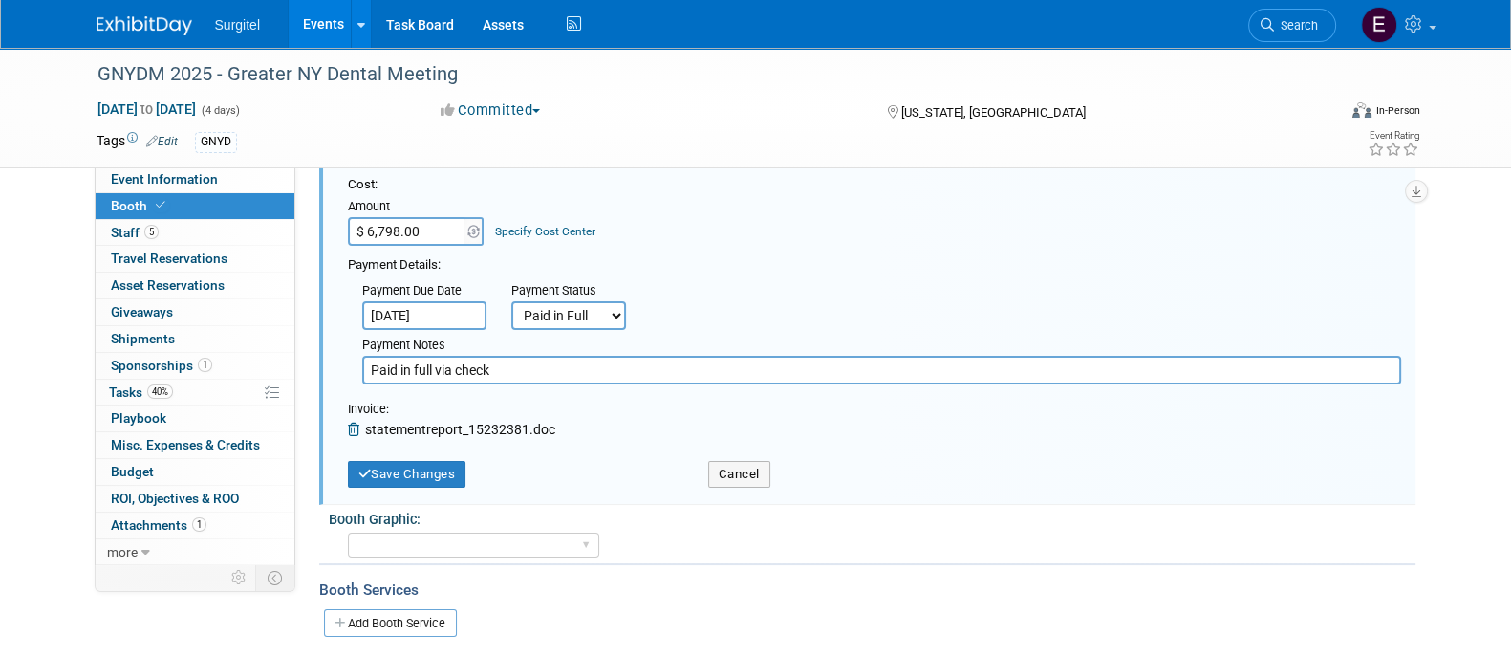
click at [407, 437] on form "Reserved Need to Reserve Reserved No Reservation Required Ideally by: Cost:" at bounding box center [874, 308] width 1053 height 377
click at [418, 476] on button "Save Changes" at bounding box center [407, 474] width 119 height 27
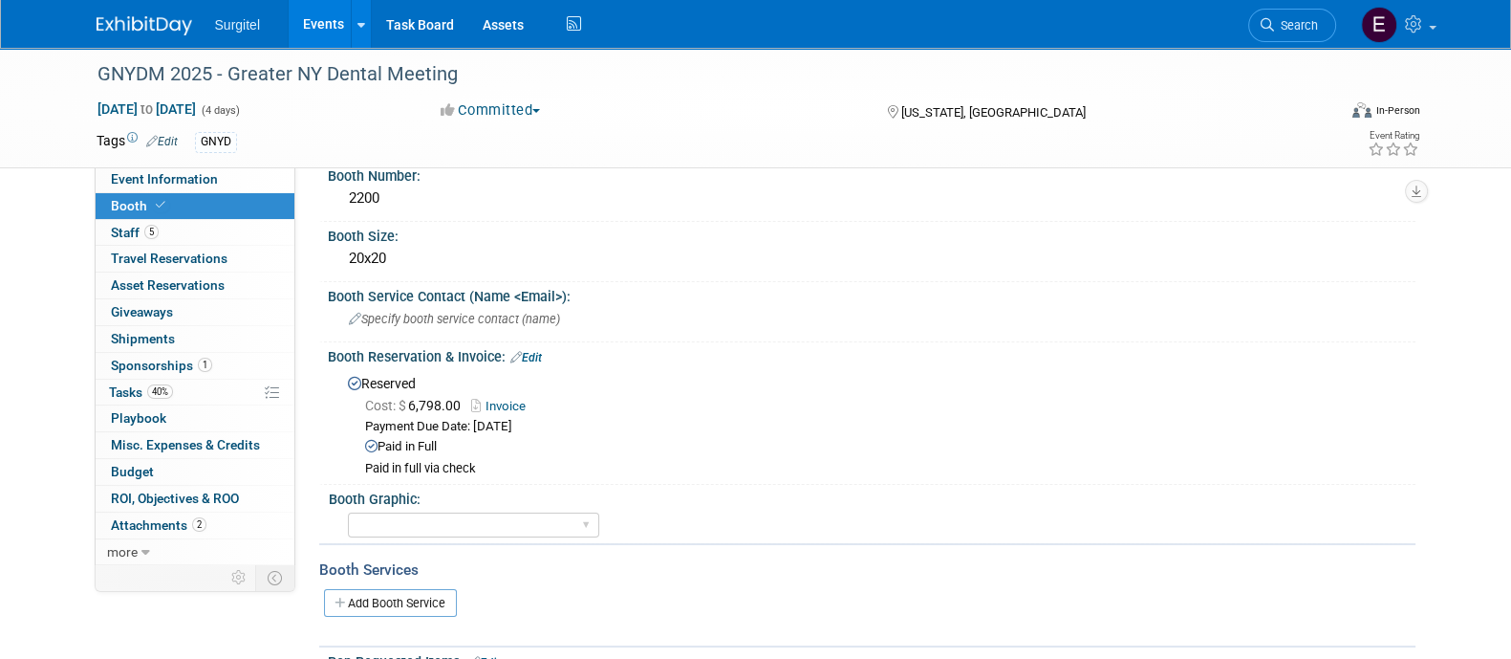
scroll to position [0, 0]
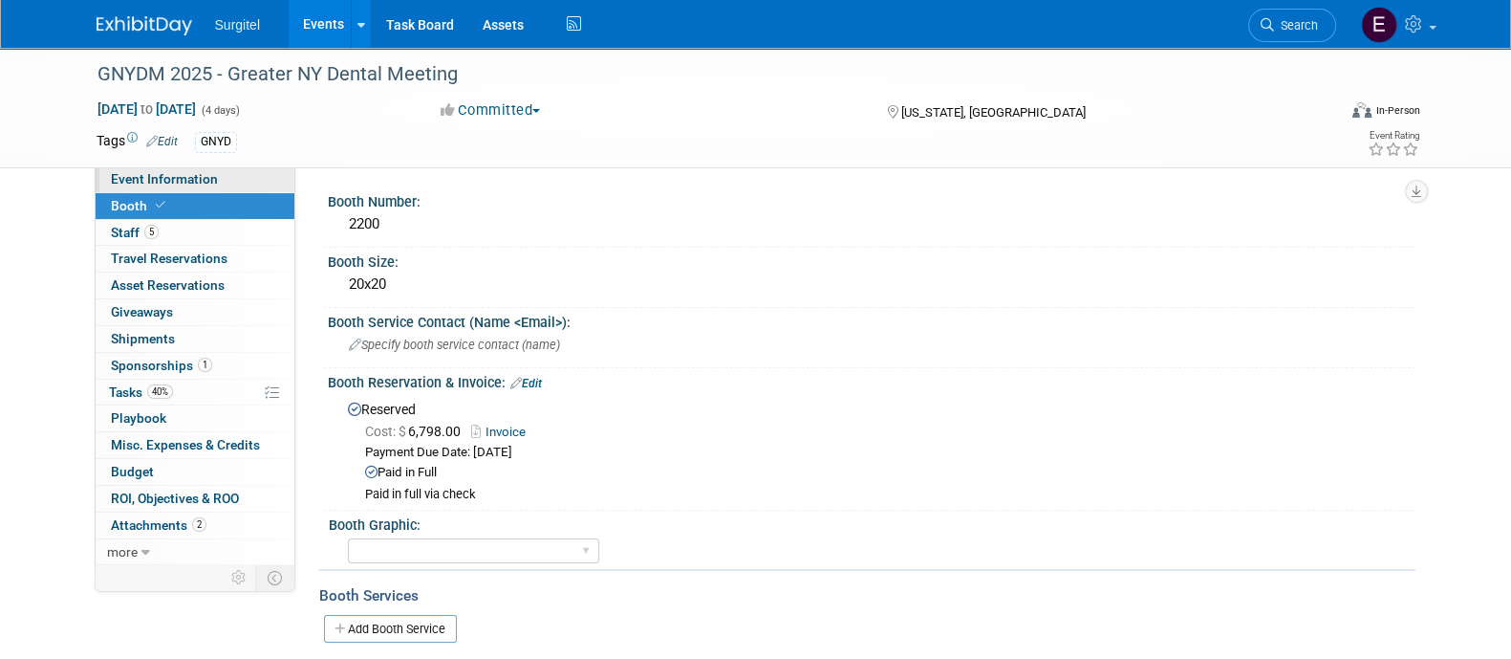
click at [161, 185] on span "Event Information" at bounding box center [164, 178] width 107 height 15
select select "Trade Show"
select select "Dental"
select select "Rewards - 12003"
select select "No"
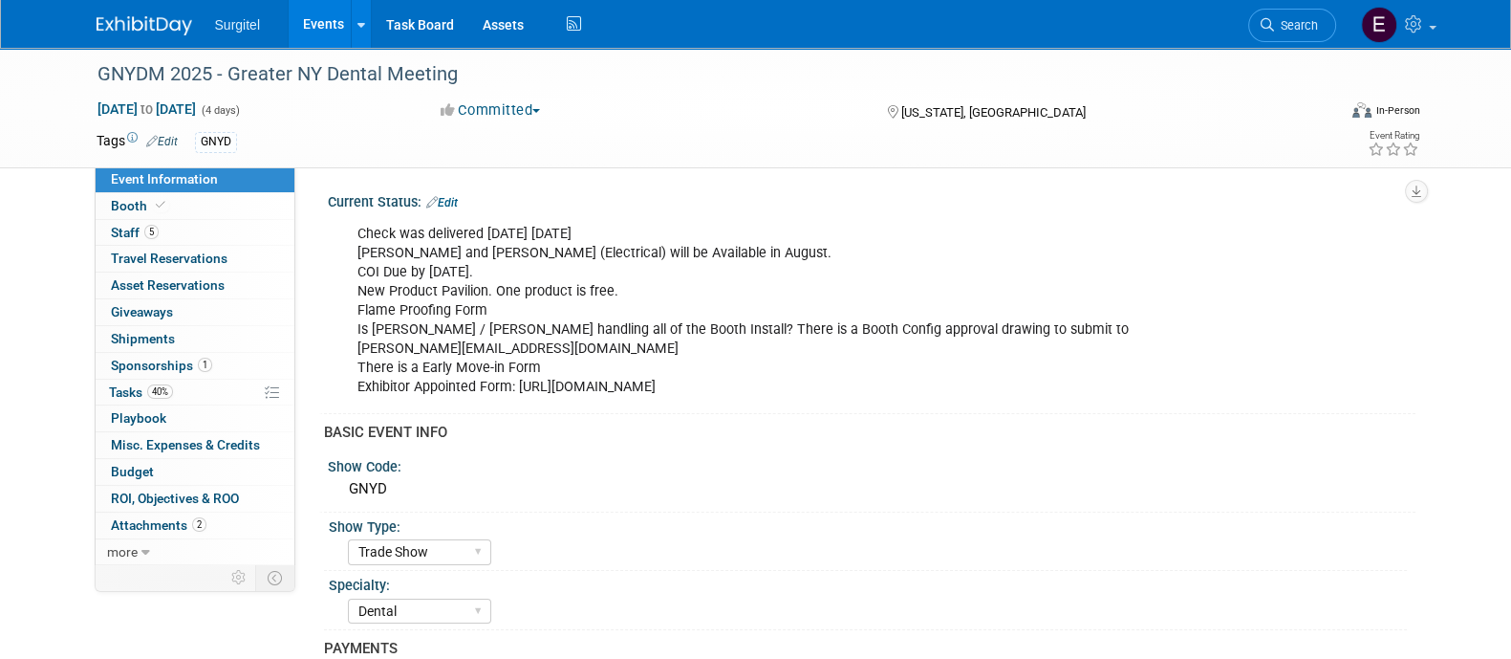
click at [320, 22] on link "Events" at bounding box center [324, 24] width 70 height 48
